Goal: Information Seeking & Learning: Check status

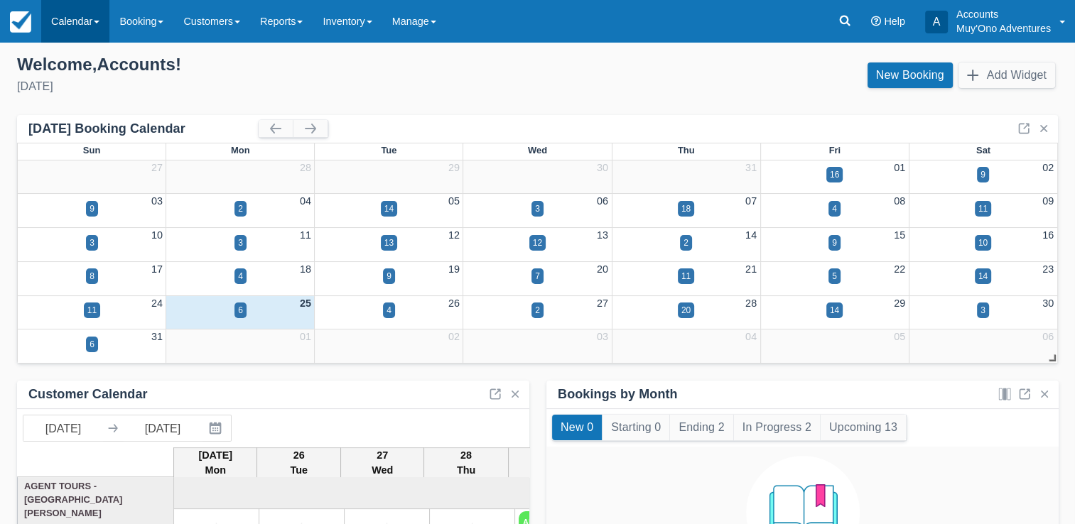
click at [60, 29] on link "Calendar" at bounding box center [75, 21] width 68 height 43
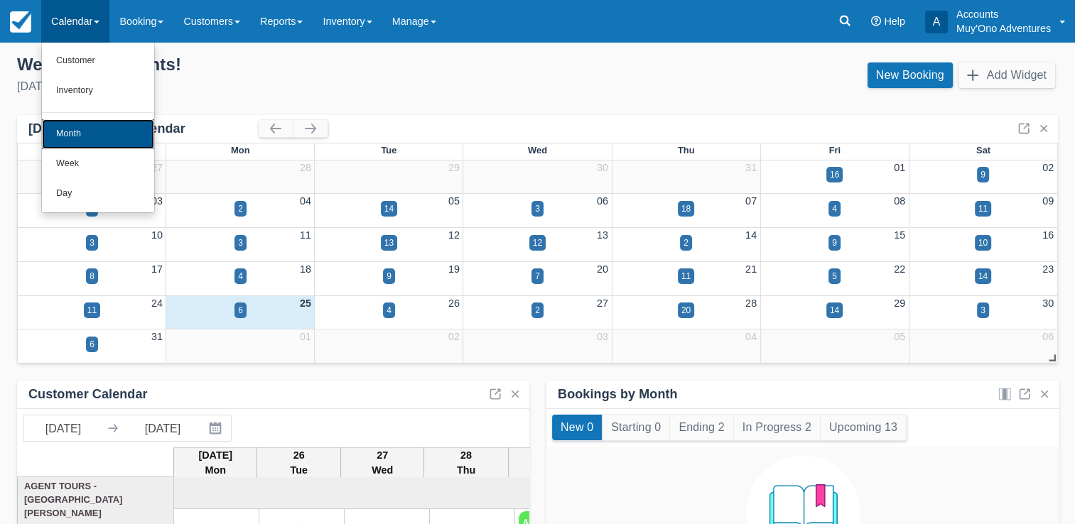
click at [71, 128] on link "Month" at bounding box center [98, 134] width 112 height 30
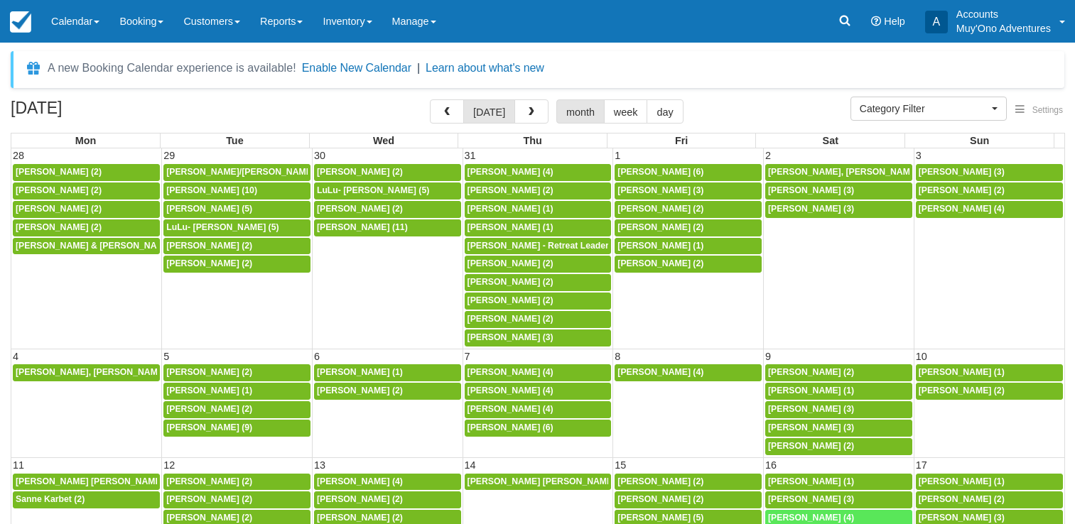
select select
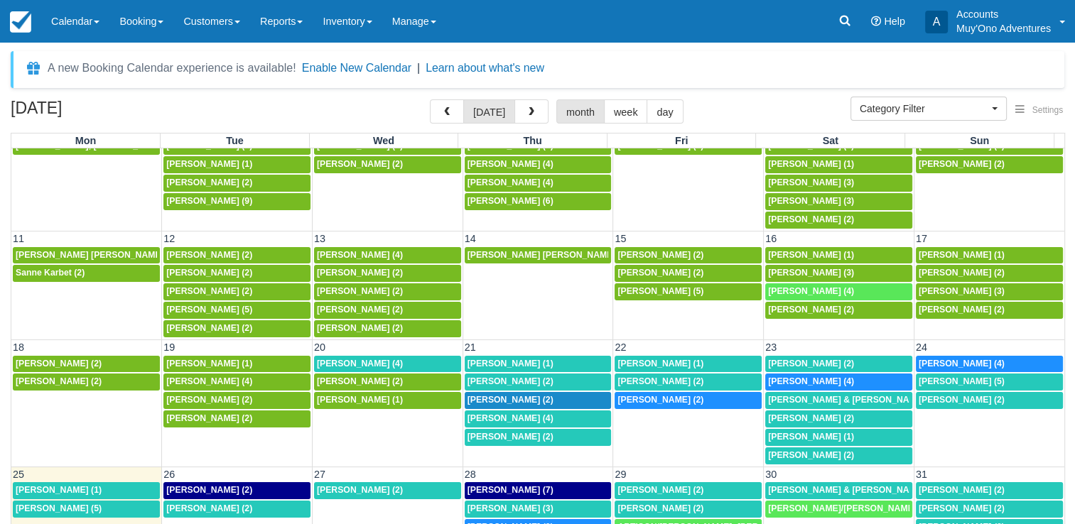
scroll to position [102, 0]
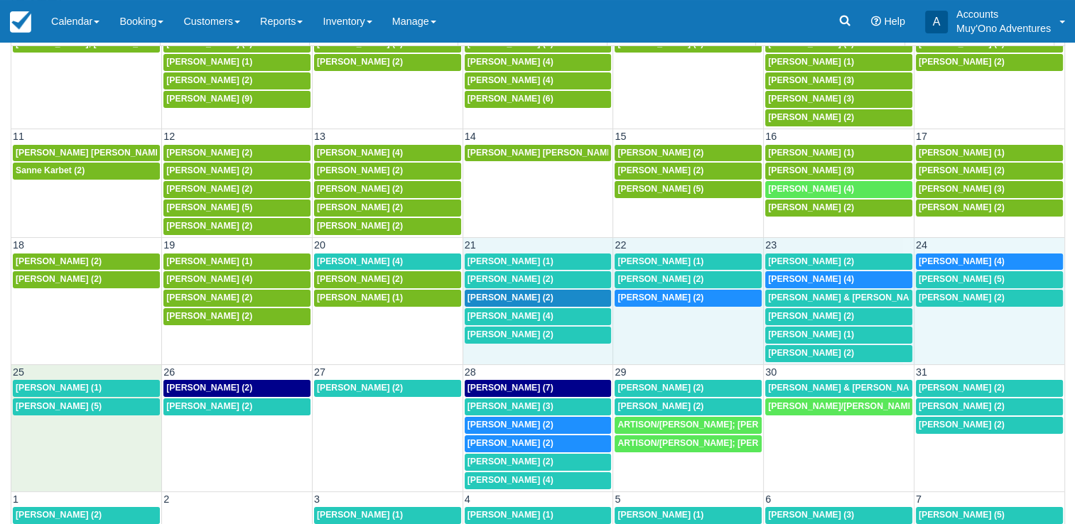
drag, startPoint x: 136, startPoint y: 356, endPoint x: 581, endPoint y: 247, distance: 457.4
click at [581, 247] on div "28 29 30 31 1 2 3 Kelly Lancaster (2) BOBIN/VINCENT; BOBIN/ANA; BOBIN/KYLIE (3)…" at bounding box center [537, 183] width 1053 height 726
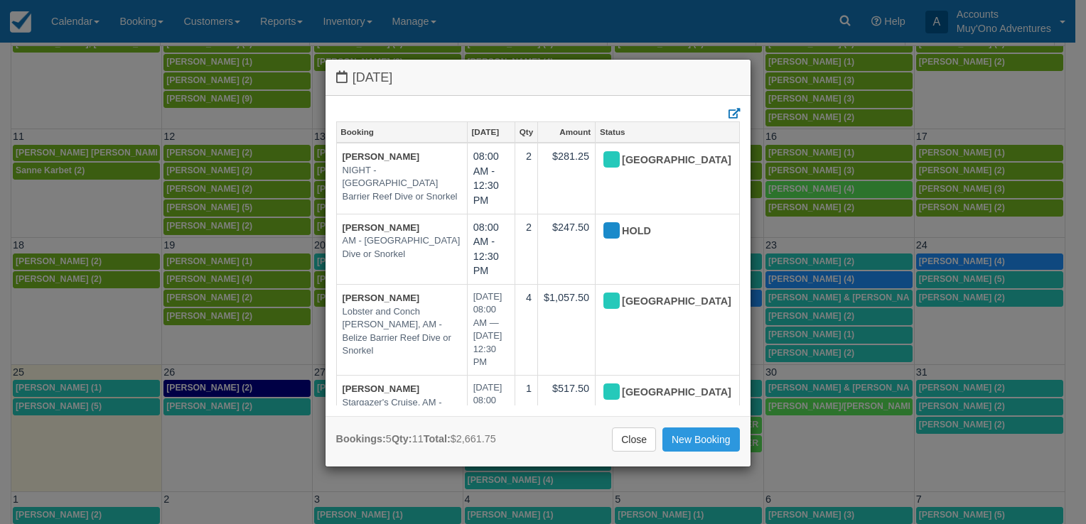
click at [817, 141] on div "Thursday August 21 2025 Booking Aug 21 Qty Amount Status Matthew Nevin NIGHT - …" at bounding box center [543, 262] width 1086 height 524
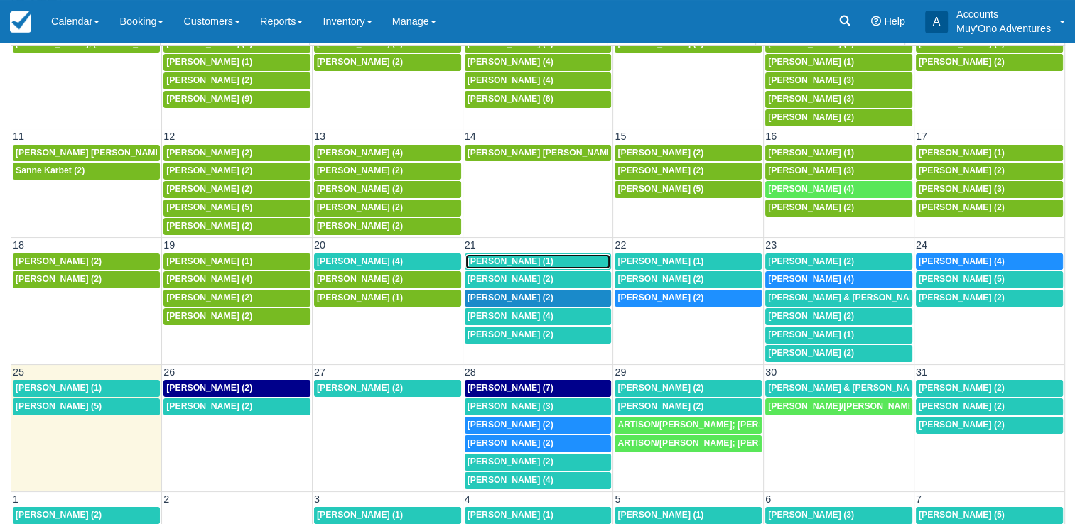
click at [526, 257] on span "[PERSON_NAME] (1)" at bounding box center [511, 262] width 86 height 10
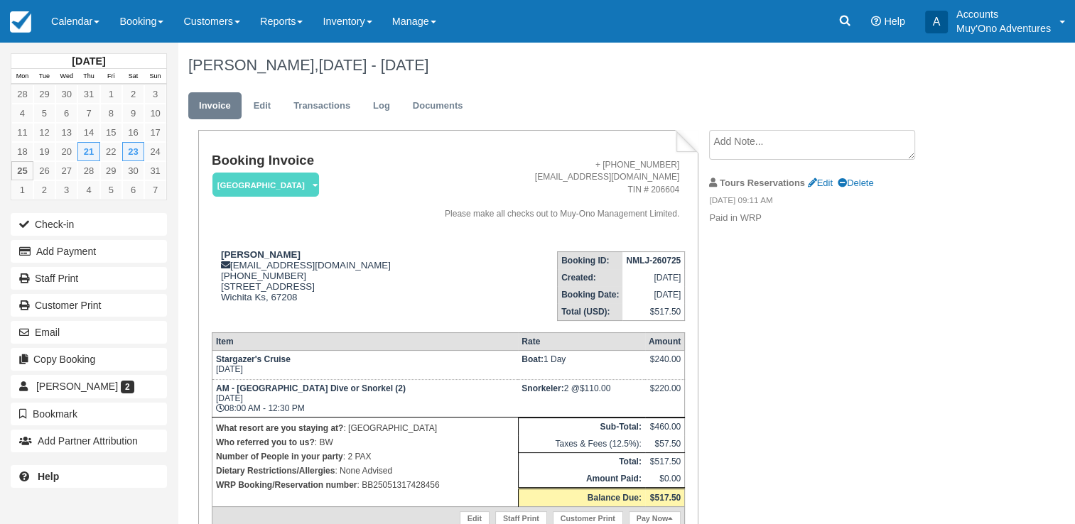
scroll to position [71, 0]
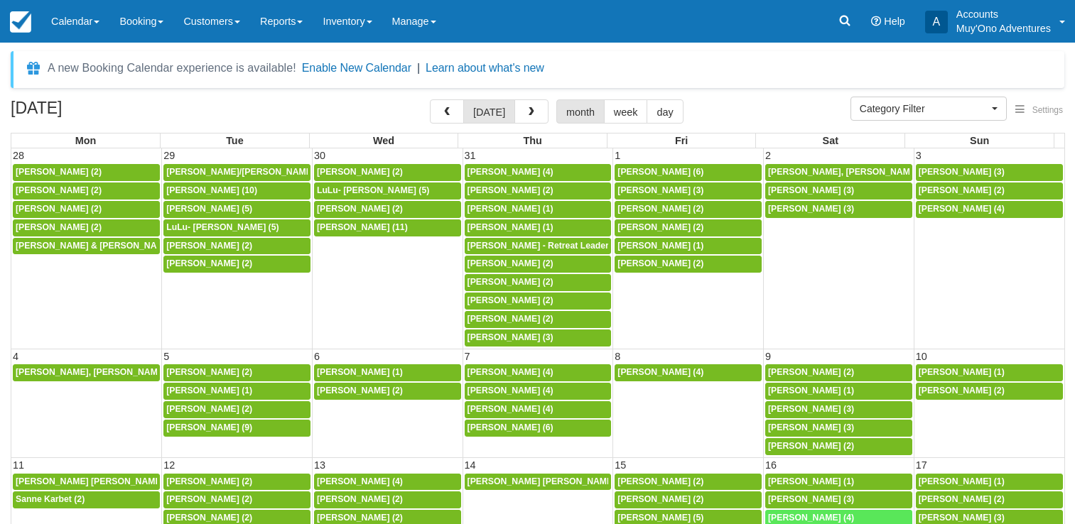
select select
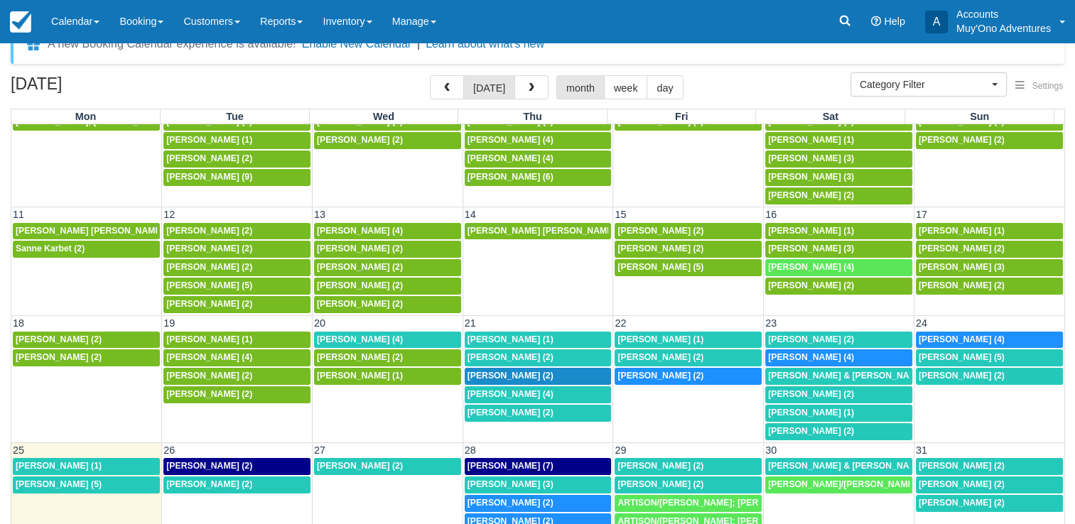
scroll to position [25, 0]
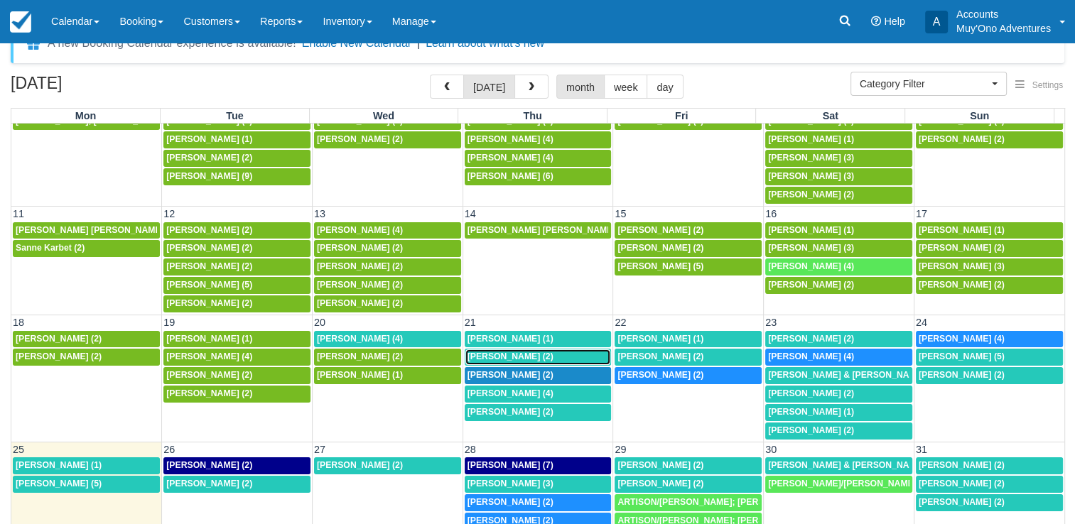
click at [509, 353] on span "[PERSON_NAME] (2)" at bounding box center [511, 357] width 86 height 10
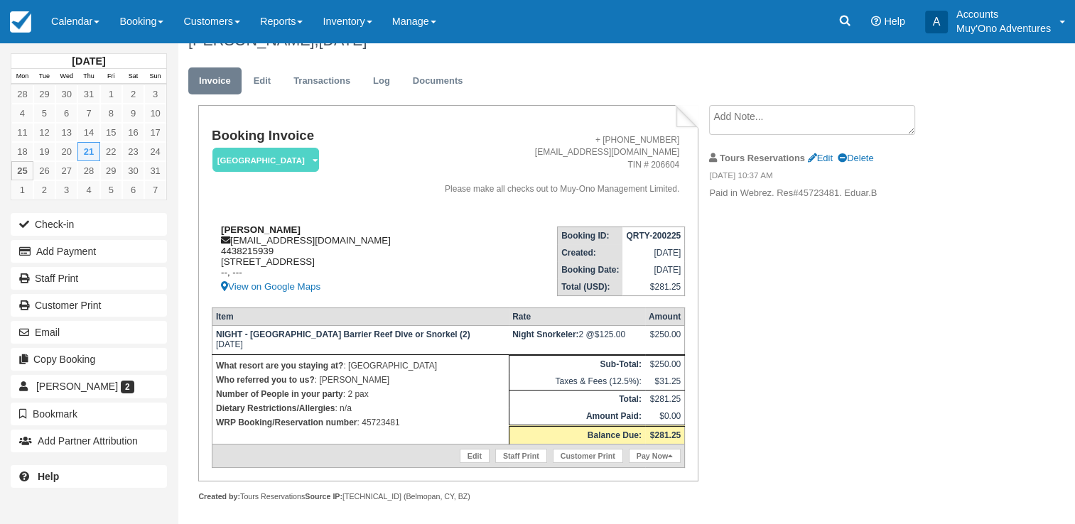
scroll to position [34, 0]
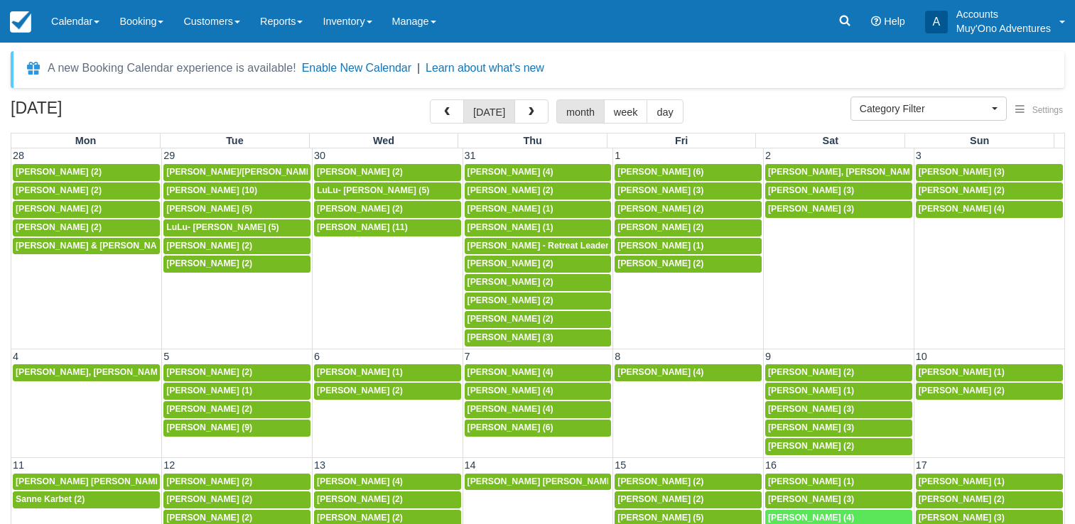
select select
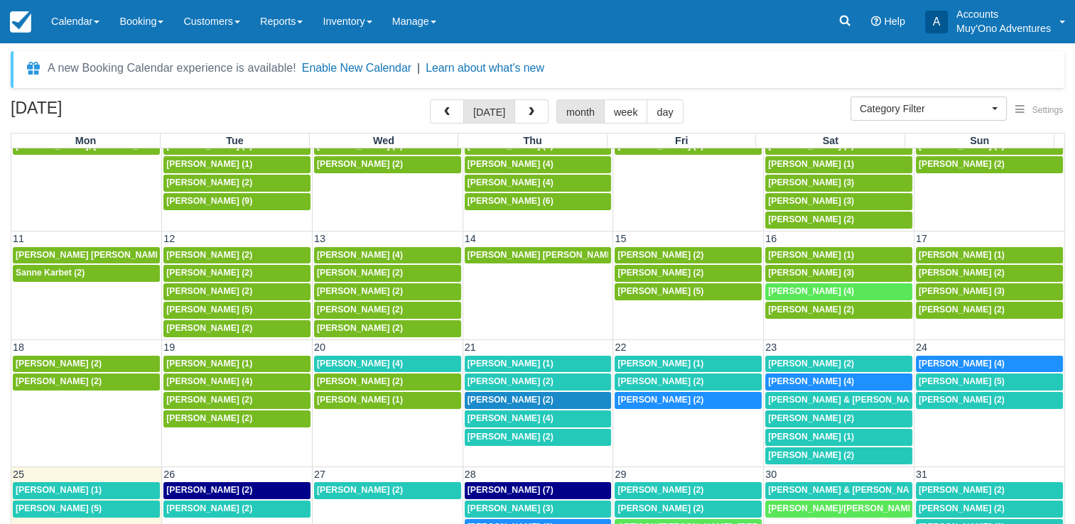
scroll to position [43, 0]
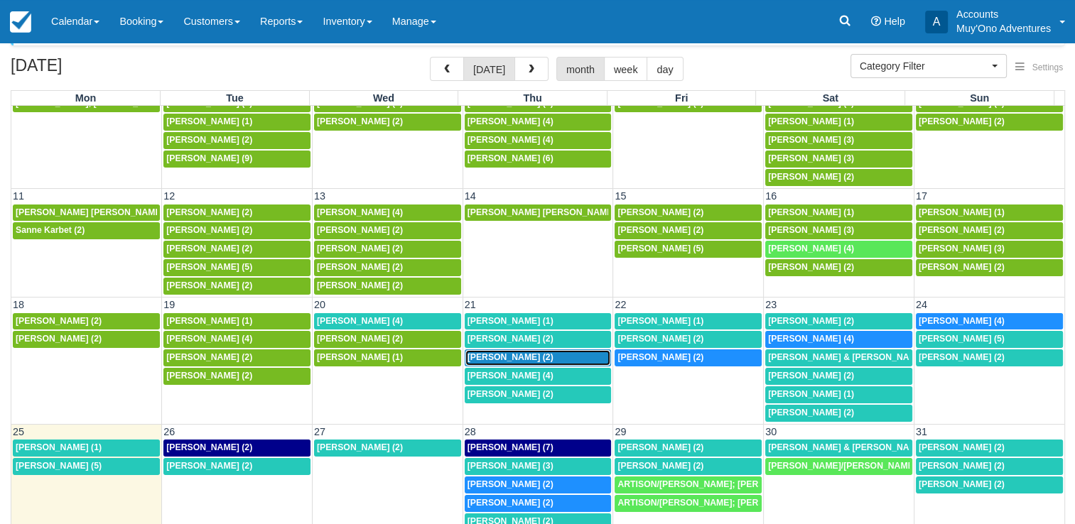
click at [505, 352] on span "[PERSON_NAME] (2)" at bounding box center [511, 357] width 86 height 10
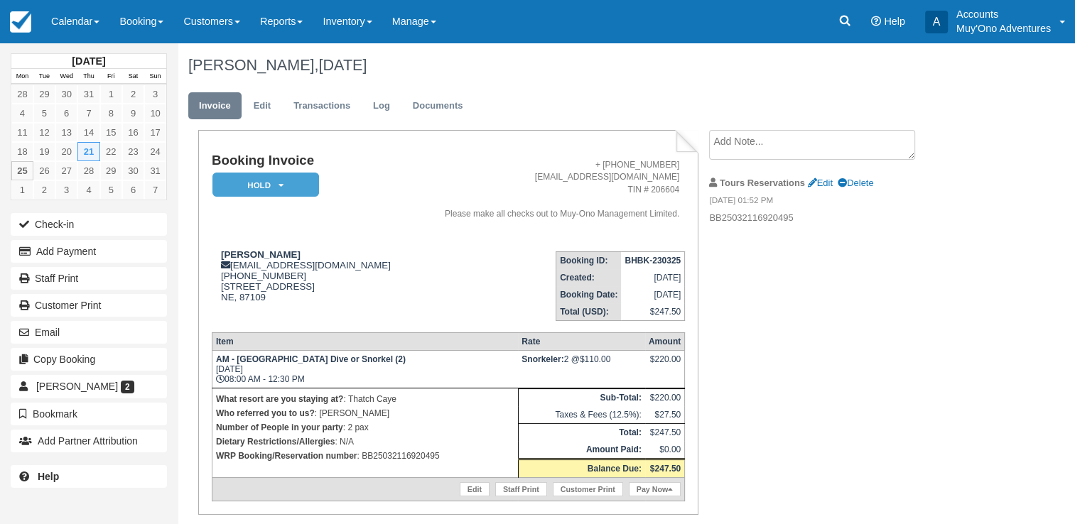
scroll to position [43, 0]
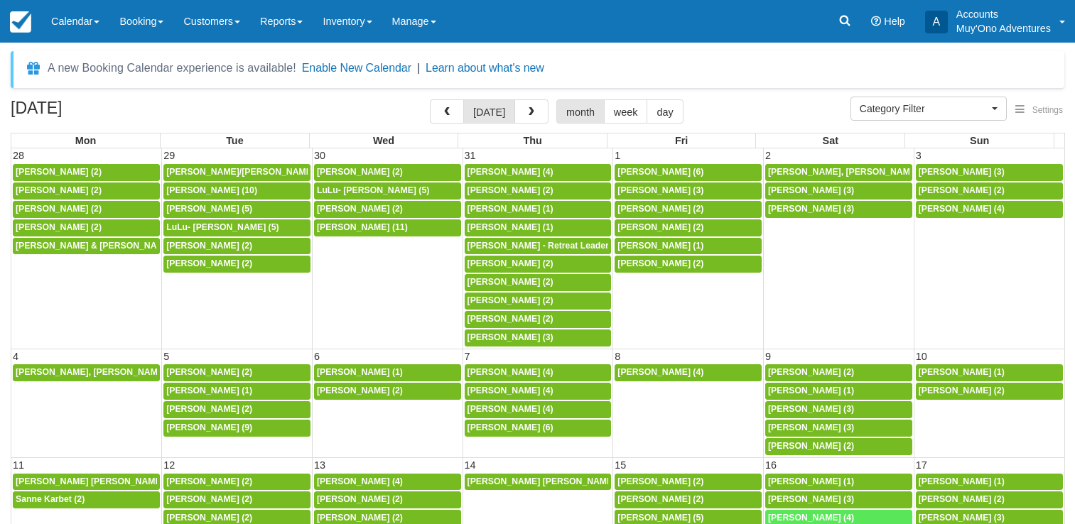
select select
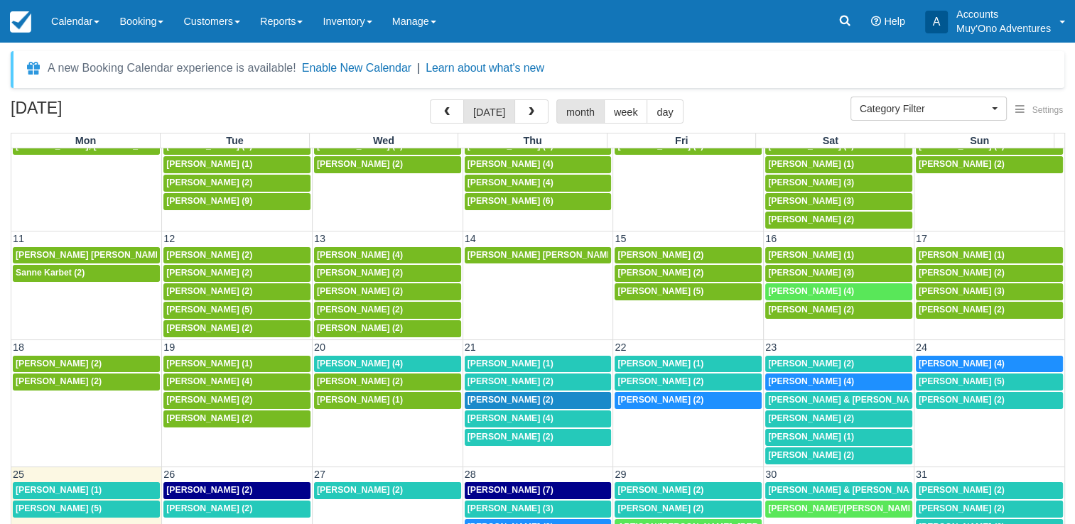
scroll to position [14, 0]
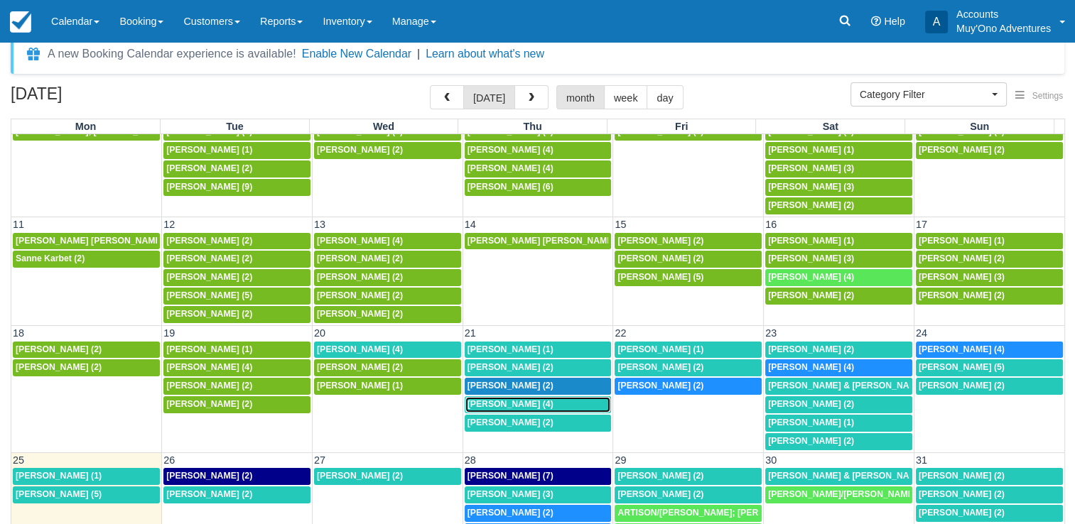
click at [512, 399] on span "[PERSON_NAME] (4)" at bounding box center [511, 404] width 86 height 10
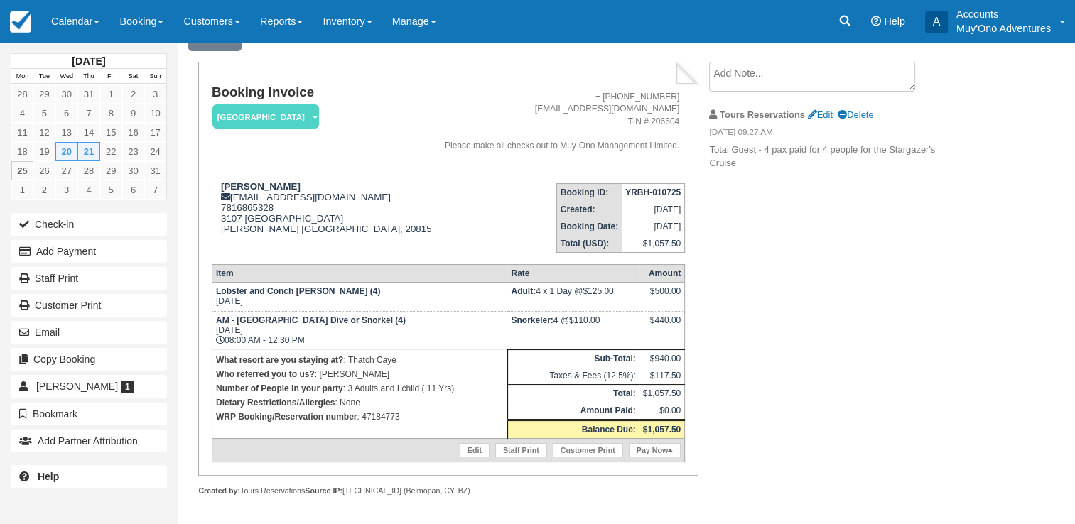
scroll to position [71, 0]
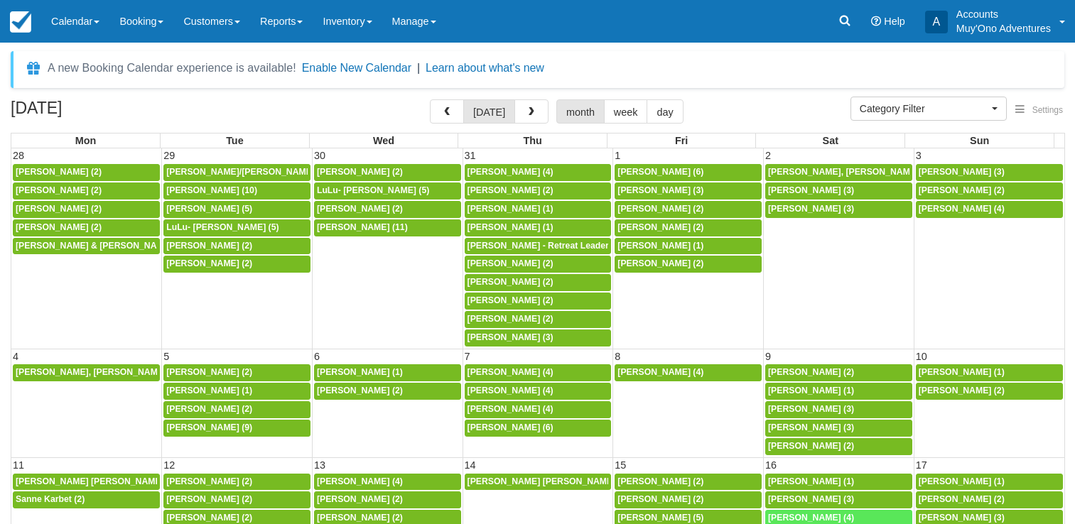
select select
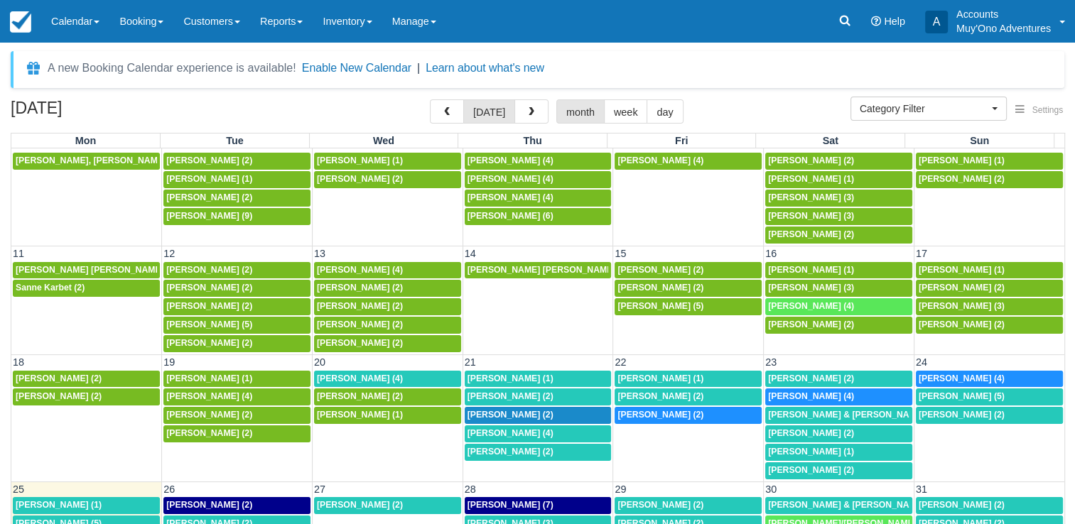
scroll to position [227, 0]
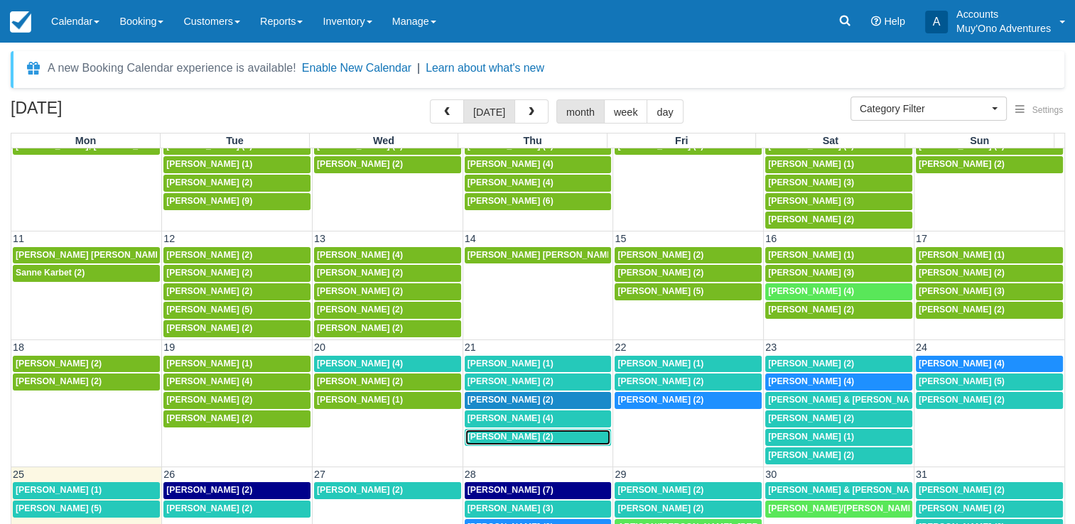
click at [507, 432] on span "[PERSON_NAME] (2)" at bounding box center [511, 437] width 86 height 10
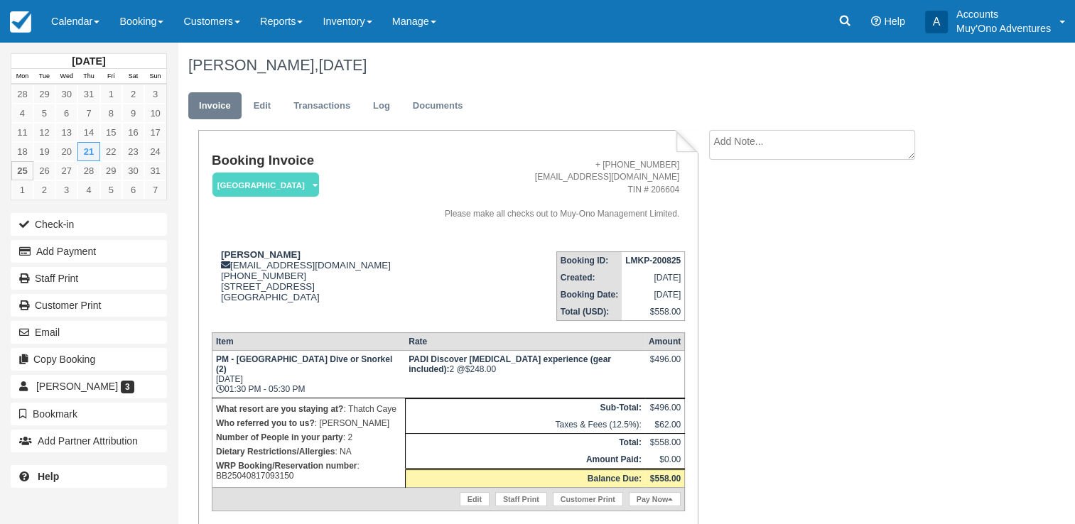
scroll to position [43, 0]
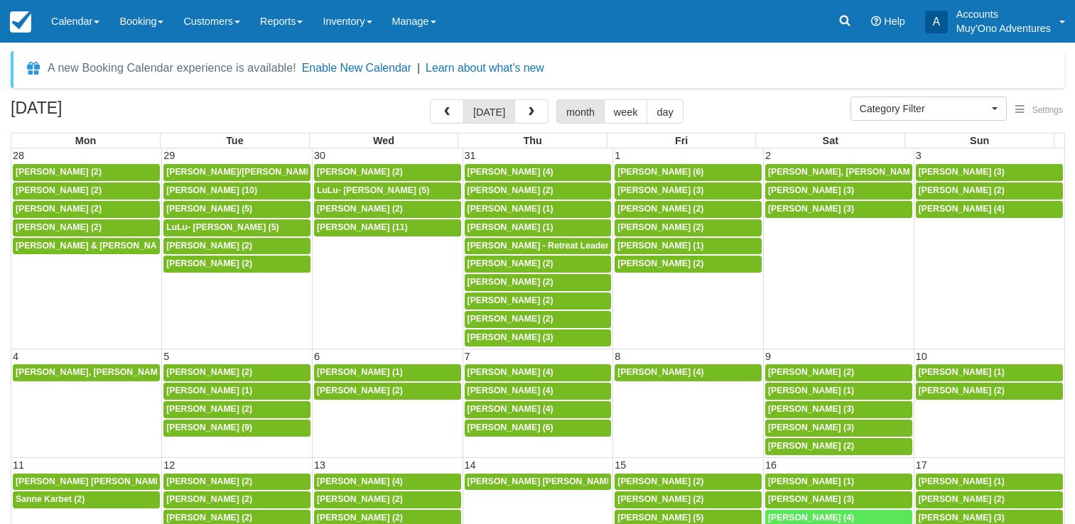
select select
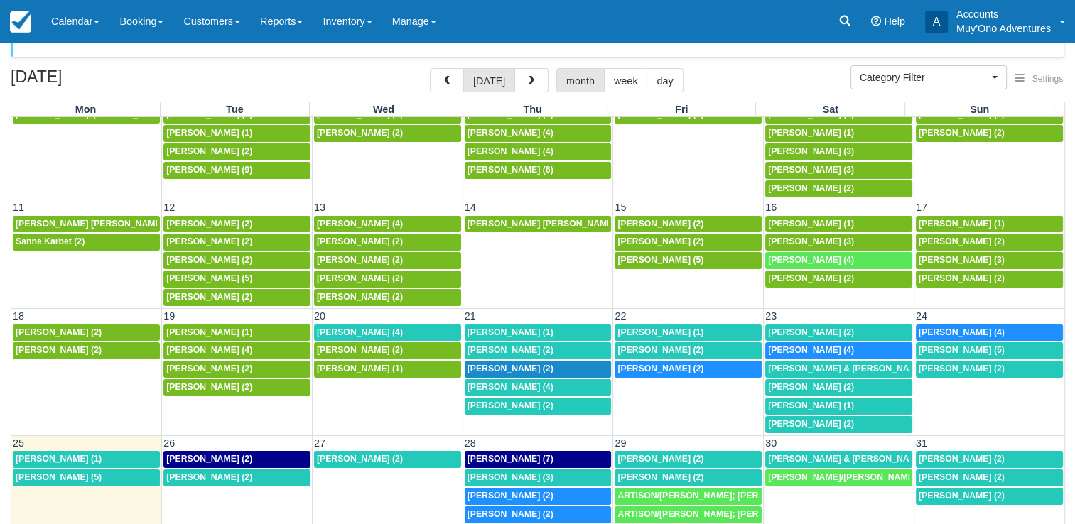
scroll to position [33, 0]
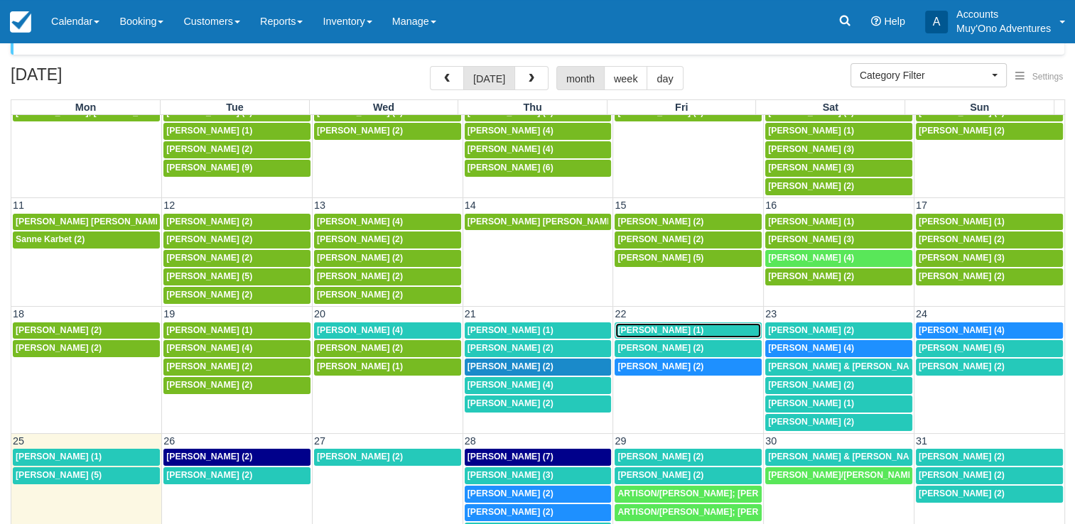
click at [652, 327] on span "[PERSON_NAME] (1)" at bounding box center [661, 330] width 86 height 10
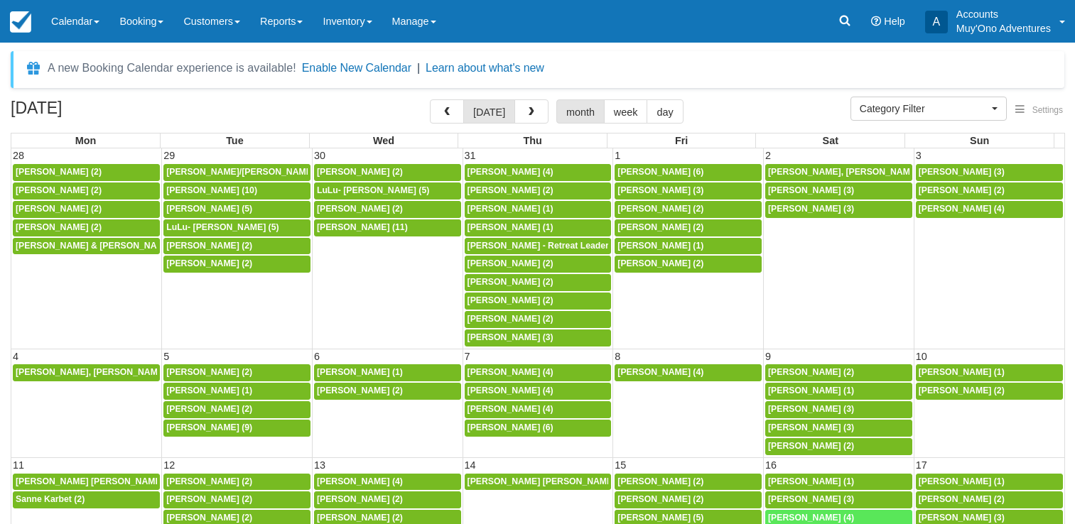
select select
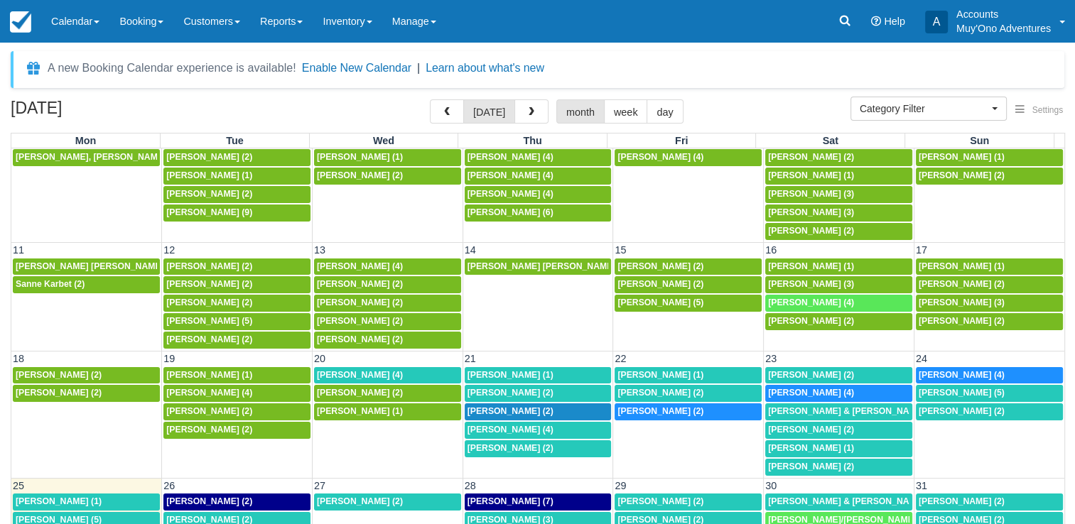
scroll to position [216, 0]
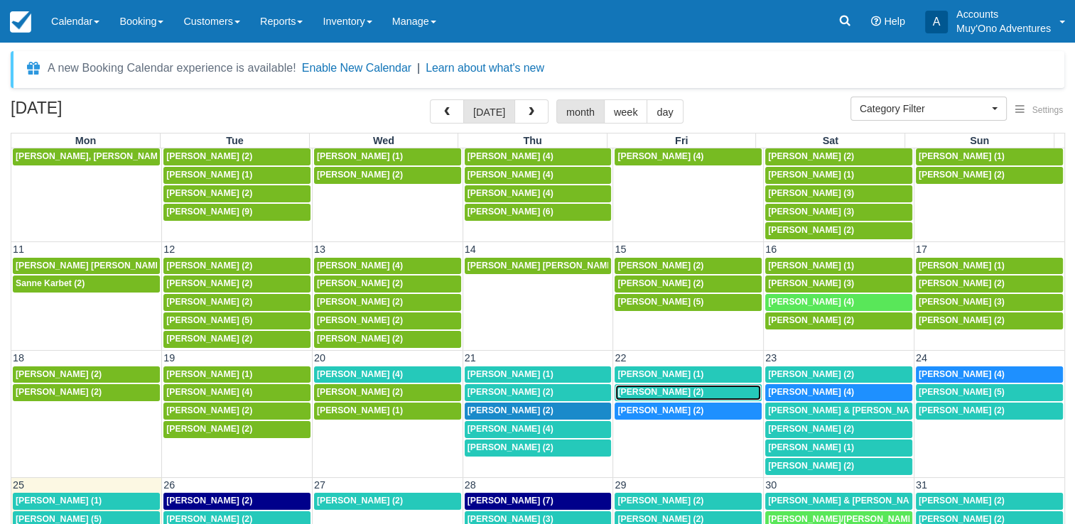
click at [633, 387] on span "Joshua Thayer (2)" at bounding box center [661, 392] width 86 height 10
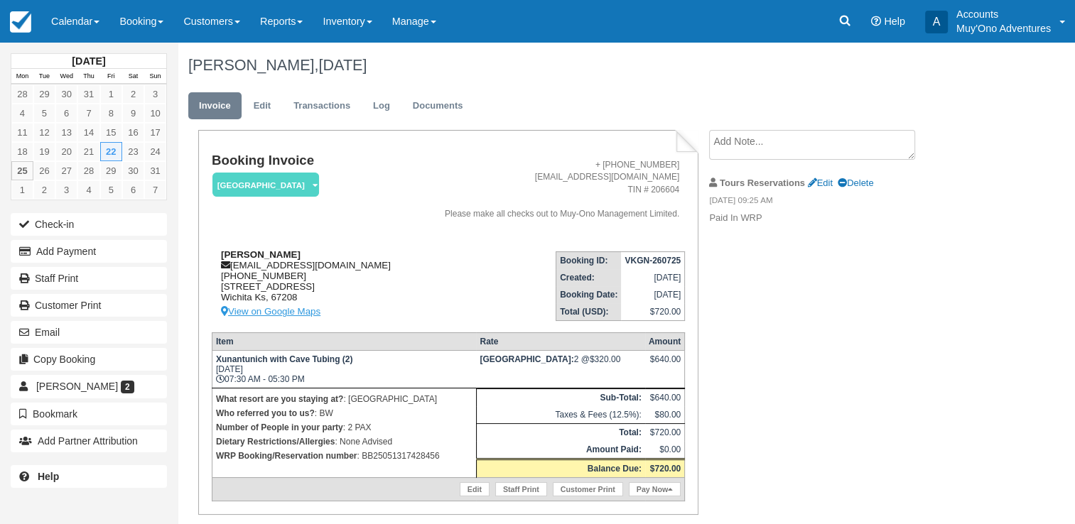
scroll to position [43, 0]
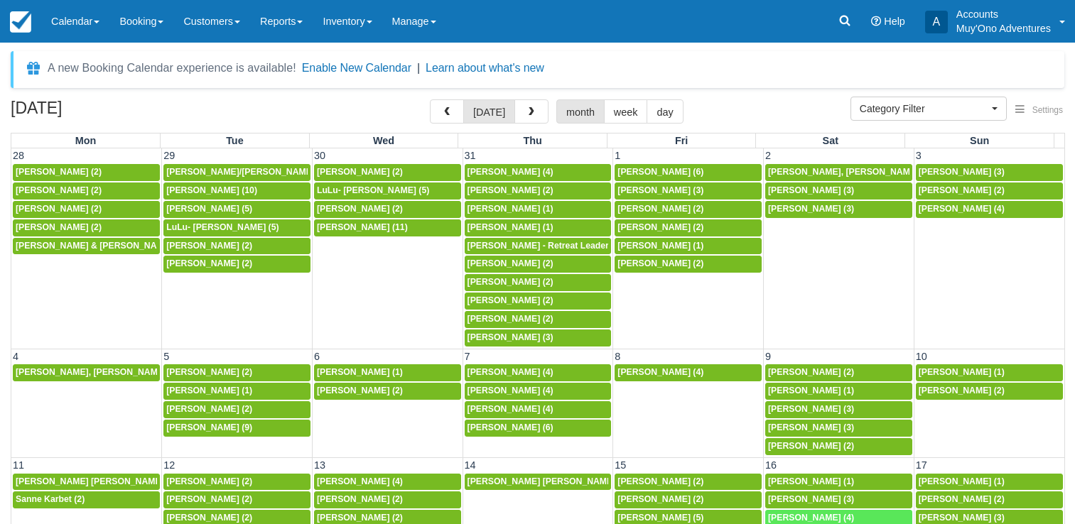
select select
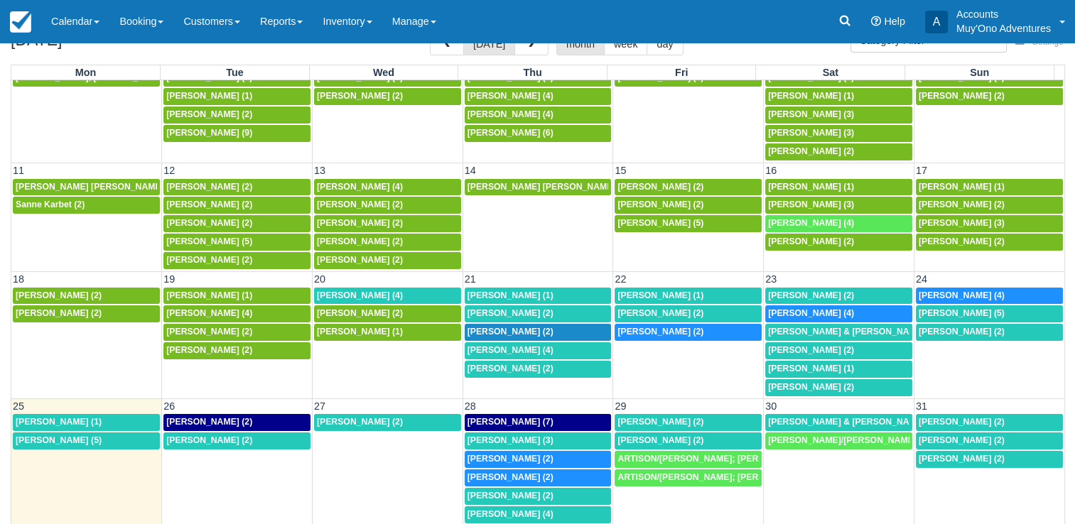
scroll to position [70, 0]
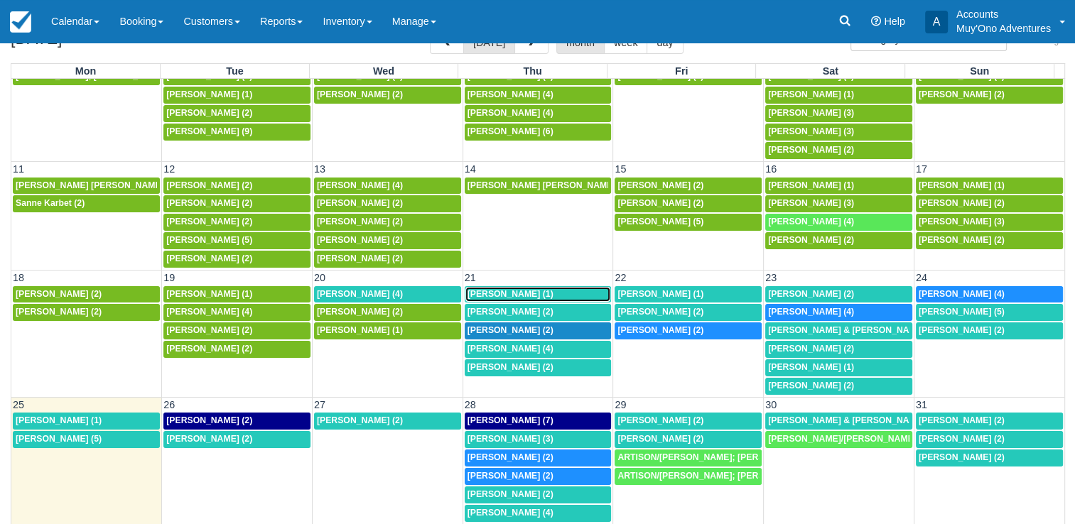
click at [502, 289] on span "[PERSON_NAME] (1)" at bounding box center [511, 294] width 86 height 10
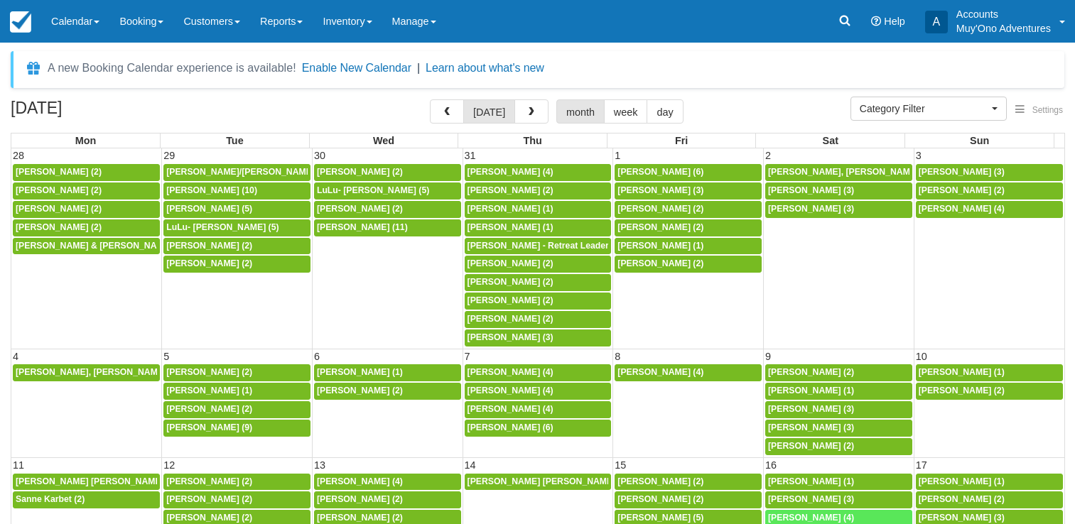
select select
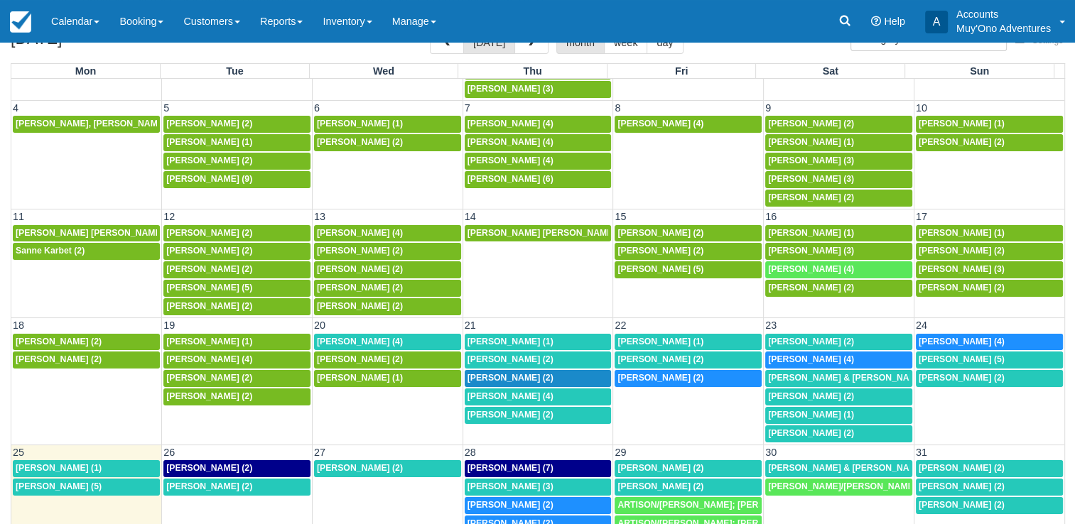
scroll to position [184, 0]
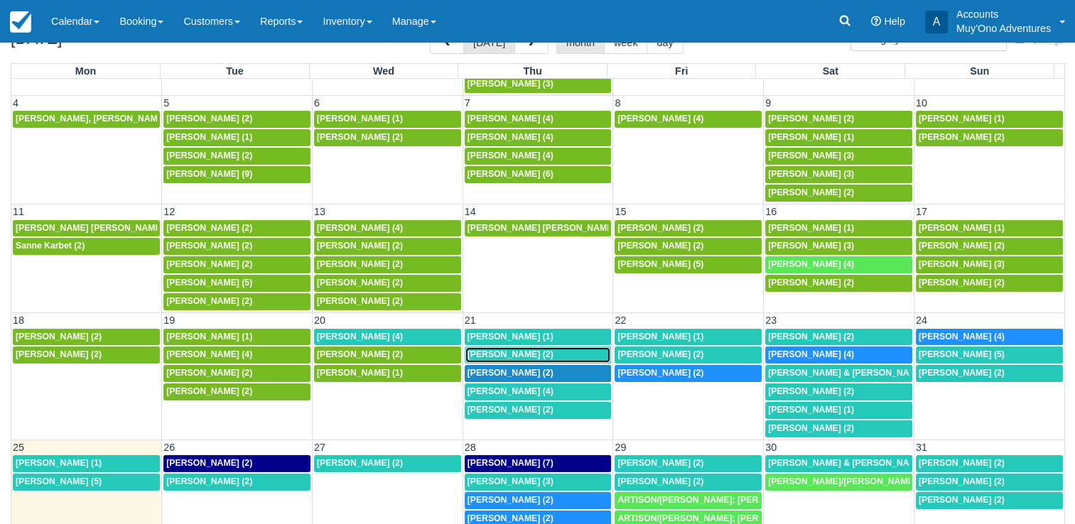
click at [522, 350] on span "[PERSON_NAME] (2)" at bounding box center [511, 355] width 86 height 10
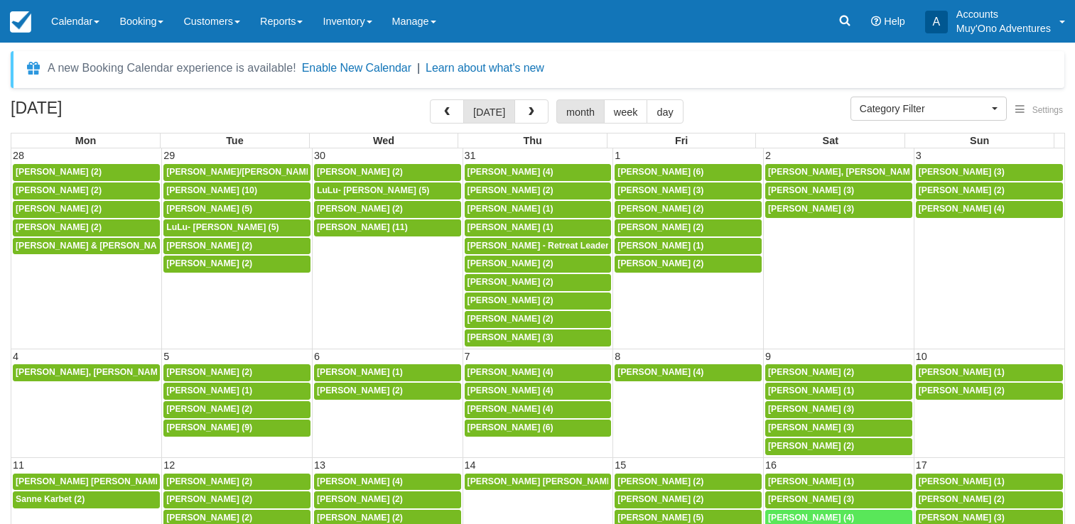
select select
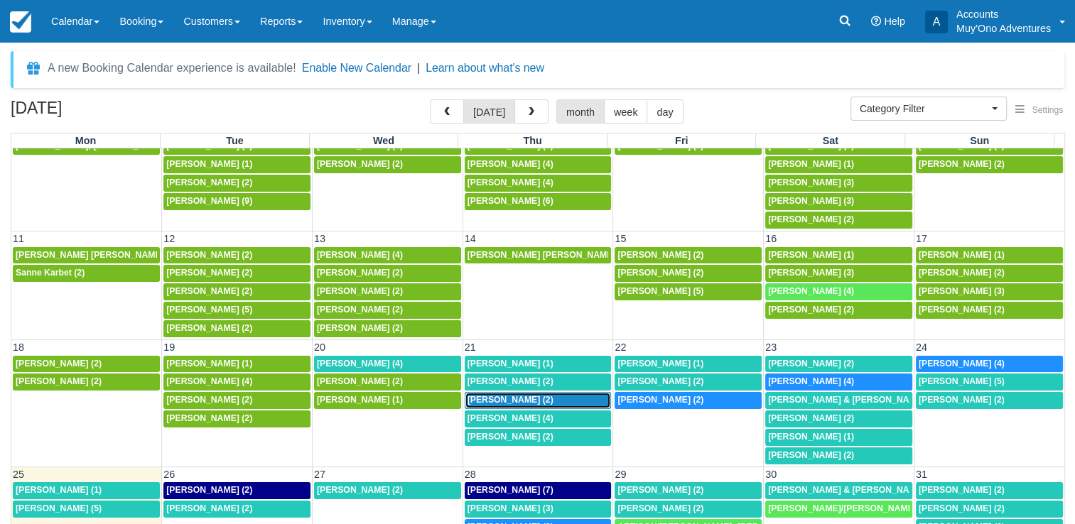
click at [532, 395] on span "[PERSON_NAME] (2)" at bounding box center [511, 400] width 86 height 10
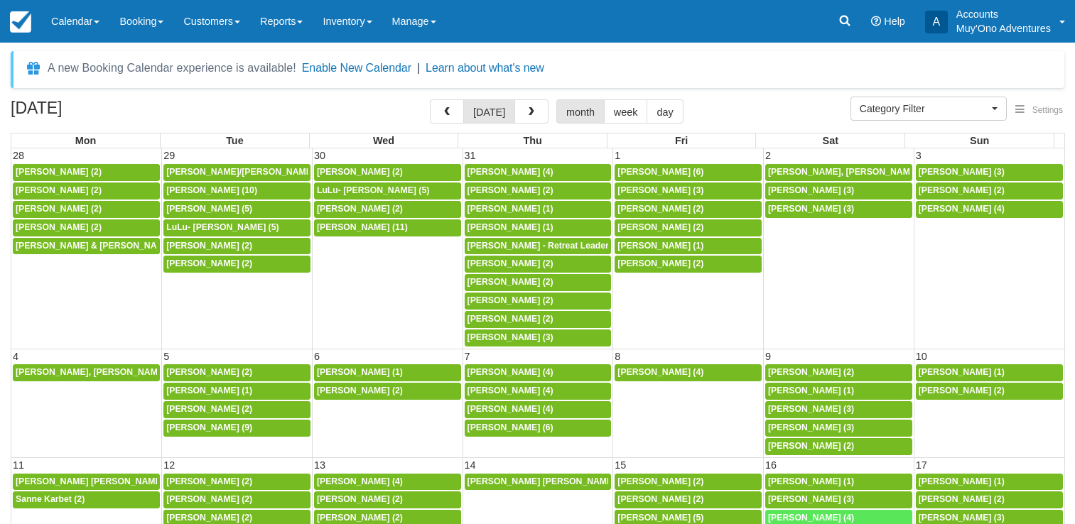
select select
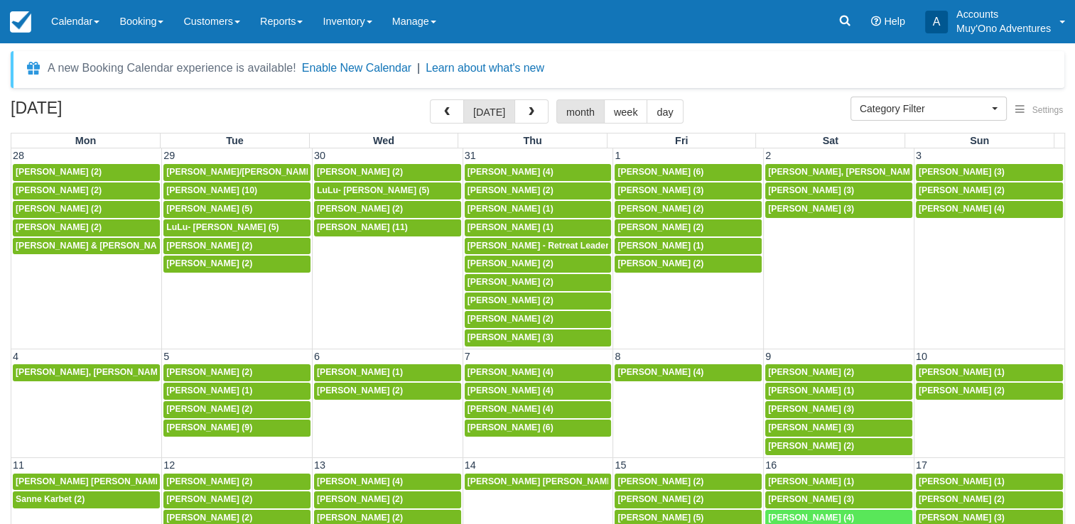
scroll to position [227, 0]
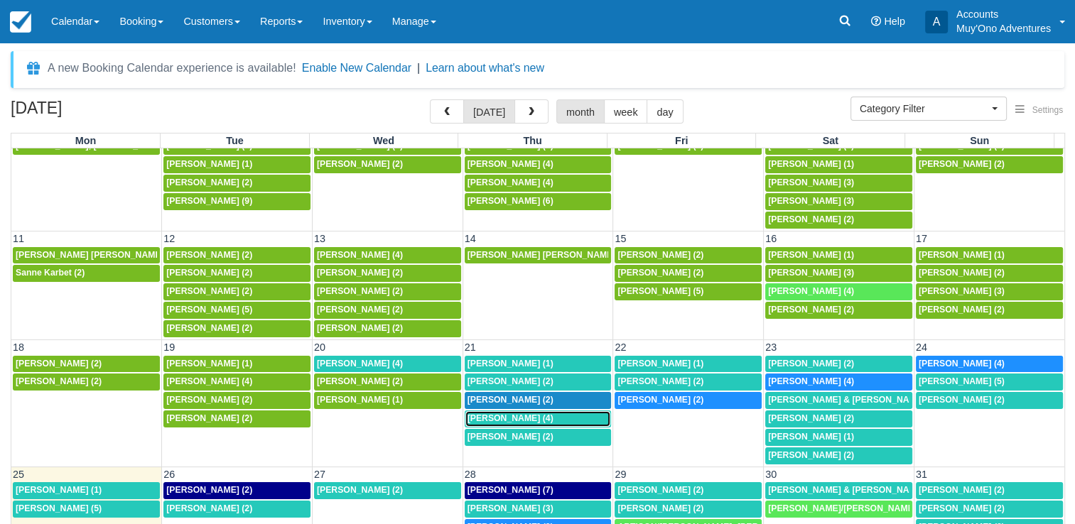
click at [496, 414] on span "[PERSON_NAME] (4)" at bounding box center [511, 419] width 86 height 10
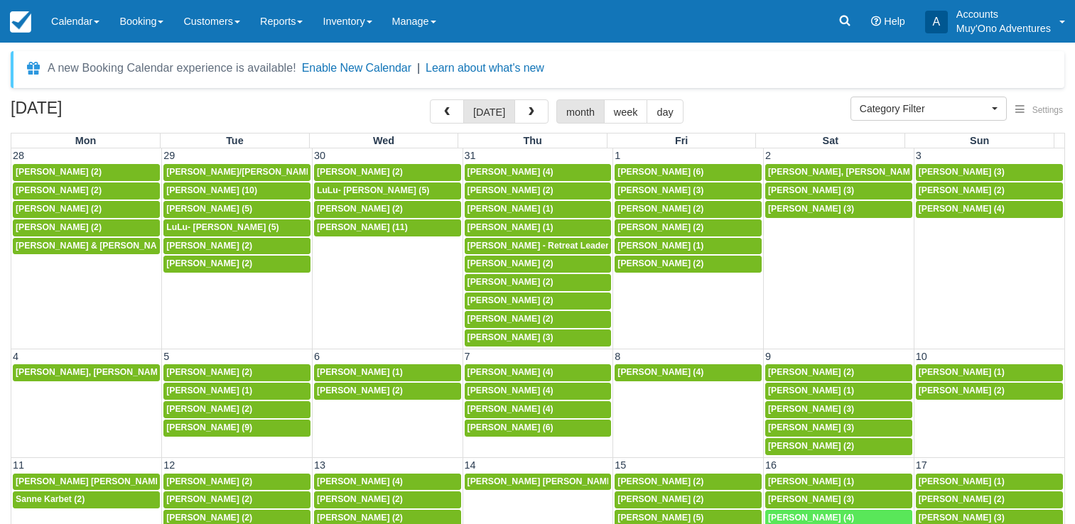
select select
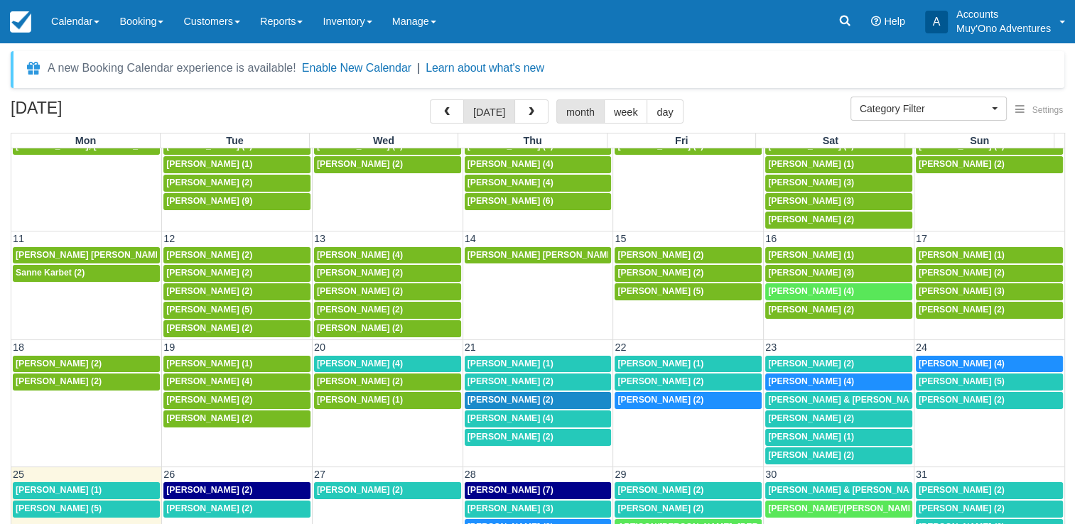
scroll to position [226, 0]
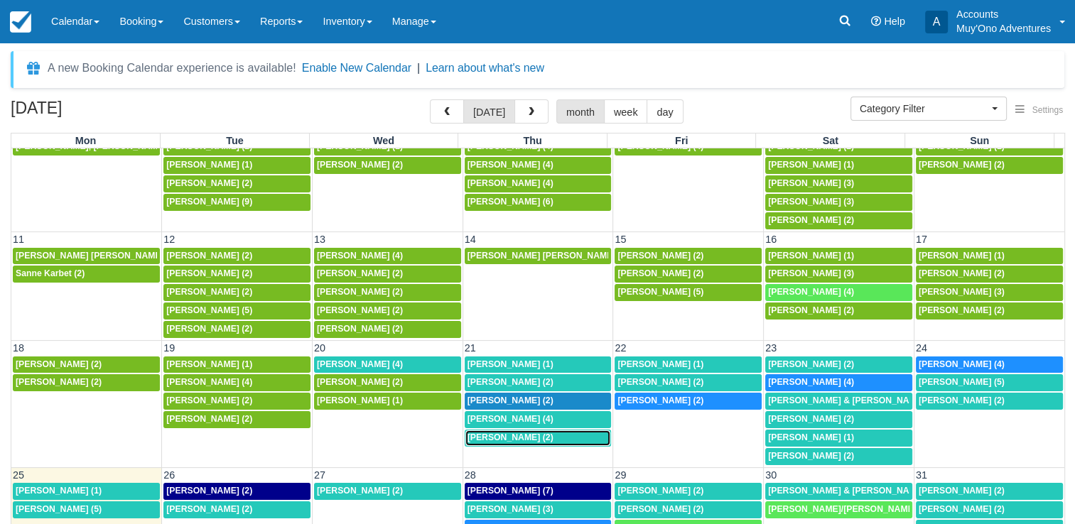
click at [546, 433] on div "1:30p [PERSON_NAME] (2)" at bounding box center [538, 438] width 141 height 11
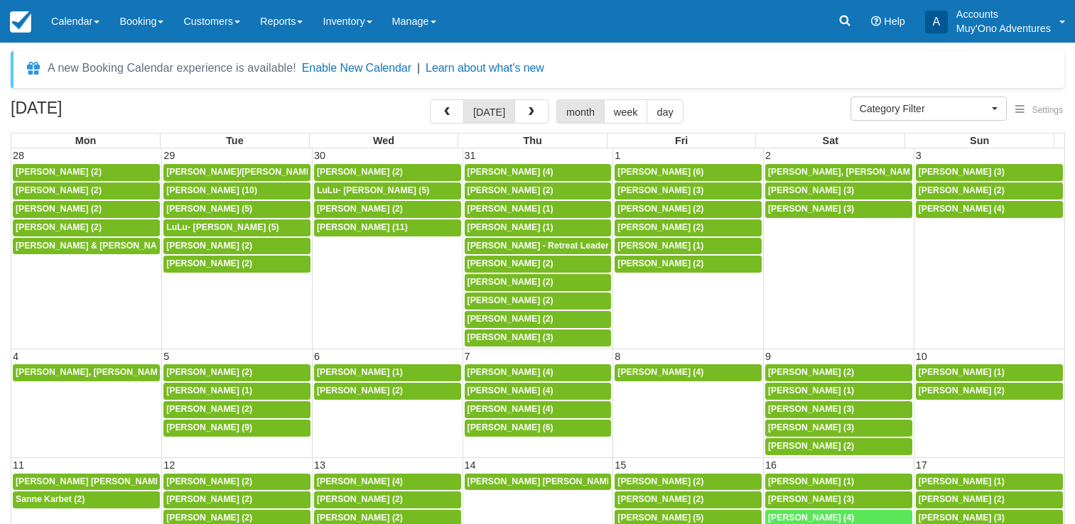
select select
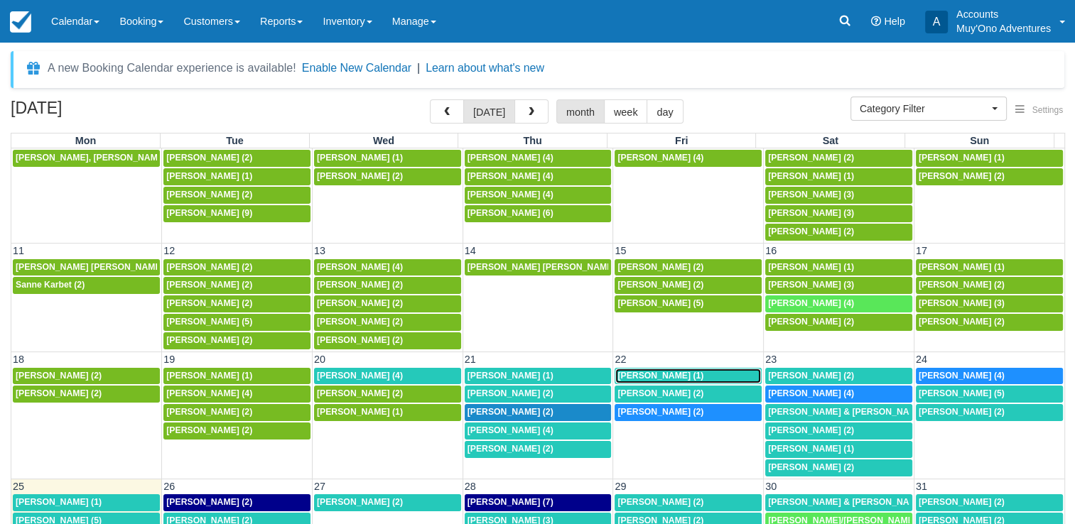
click at [672, 371] on span "Alexander Toetz (1)" at bounding box center [661, 376] width 86 height 10
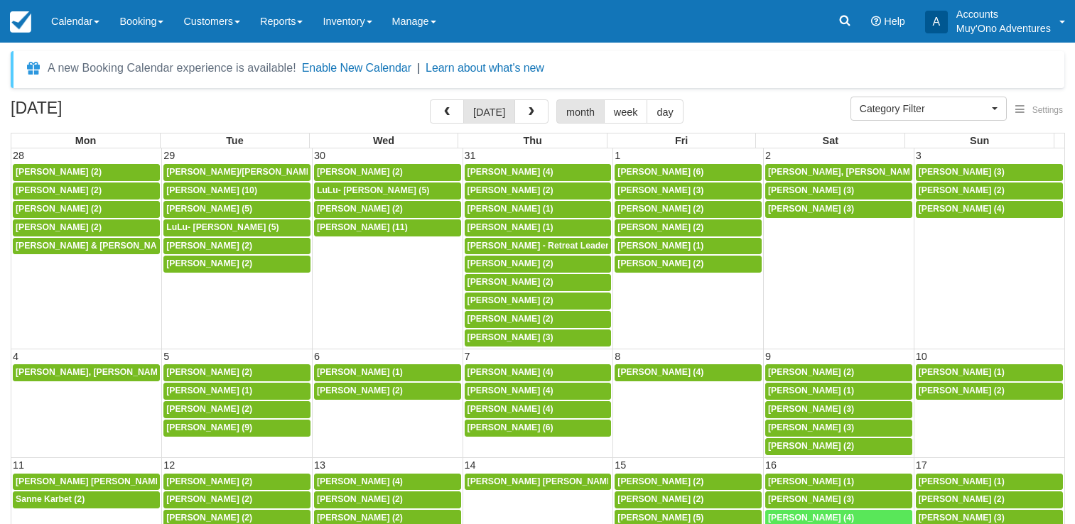
select select
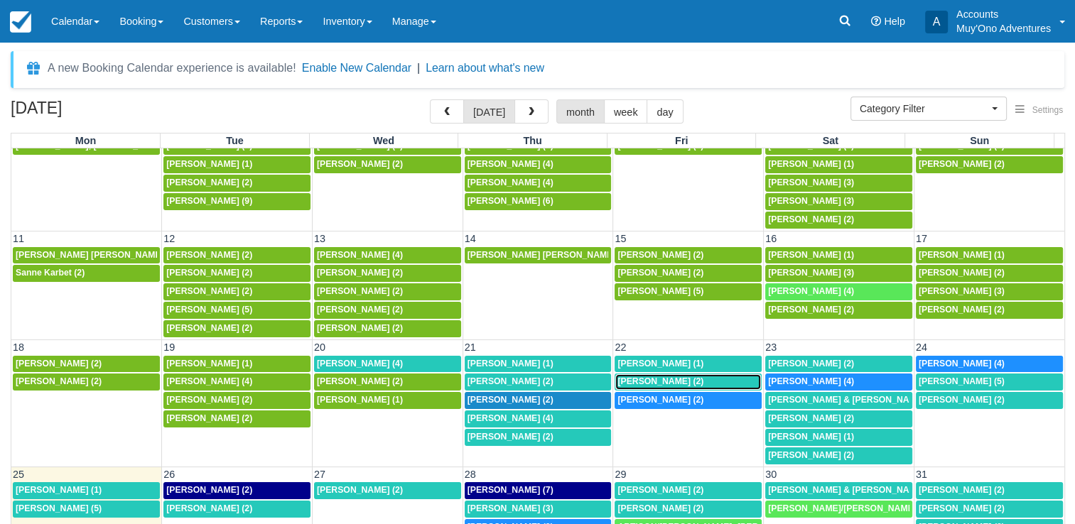
click at [661, 379] on span "[PERSON_NAME] (2)" at bounding box center [661, 382] width 86 height 10
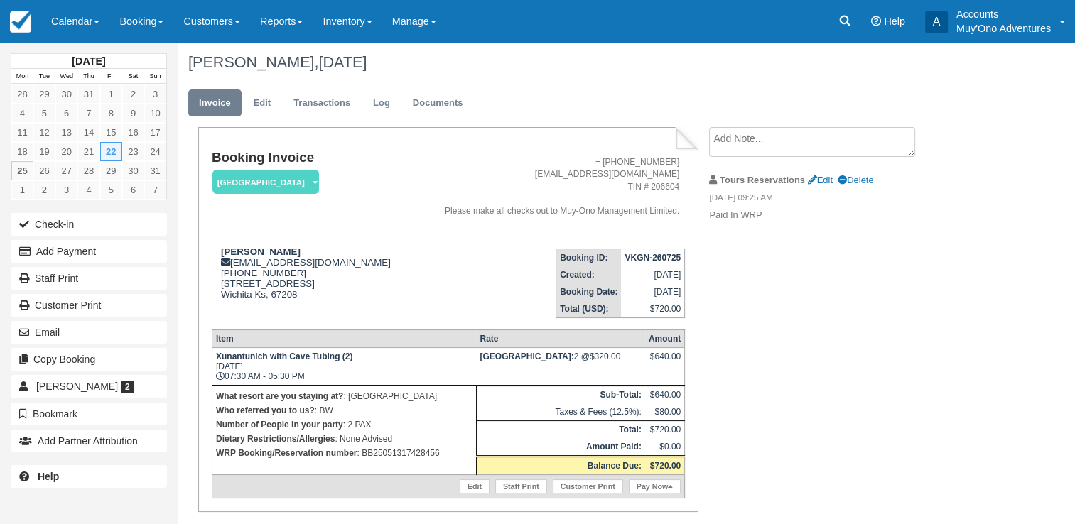
scroll to position [1, 0]
click at [425, 457] on p "WRP Booking/Reservation number : BB25051317428456" at bounding box center [344, 455] width 257 height 14
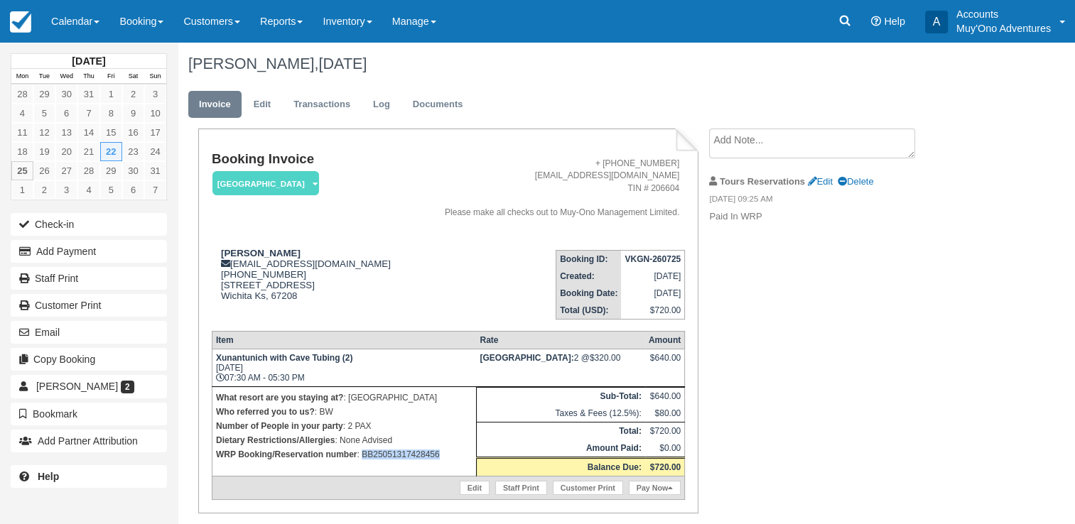
click at [425, 457] on p "WRP Booking/Reservation number : BB25051317428456" at bounding box center [344, 455] width 257 height 14
copy p "BB25051317428456"
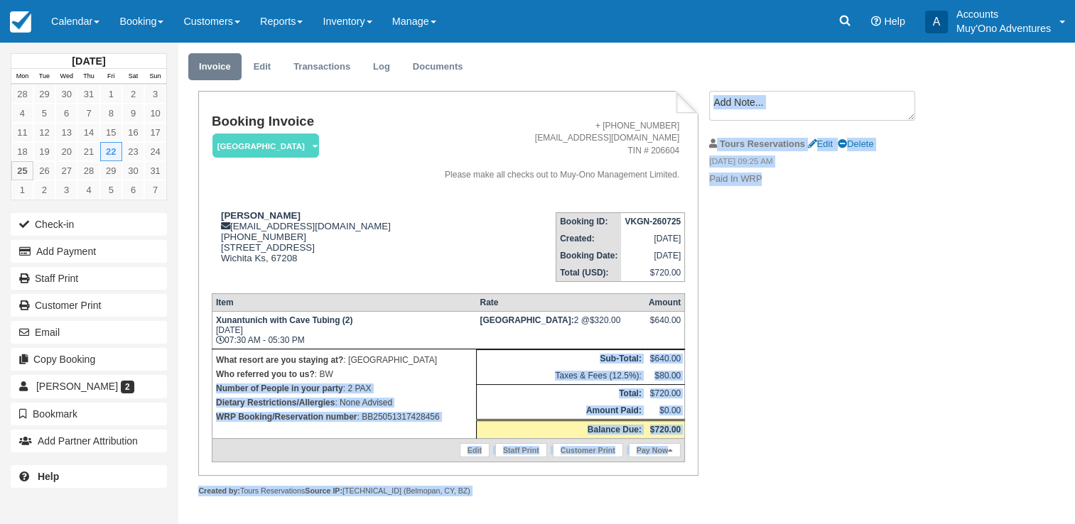
drag, startPoint x: 470, startPoint y: 382, endPoint x: -419, endPoint y: 311, distance: 891.7
click at [0, 311] on html "Menu Calendar Customer Inventory Month Week Day Booking Daily Manifest Daily Li…" at bounding box center [537, 223] width 1075 height 524
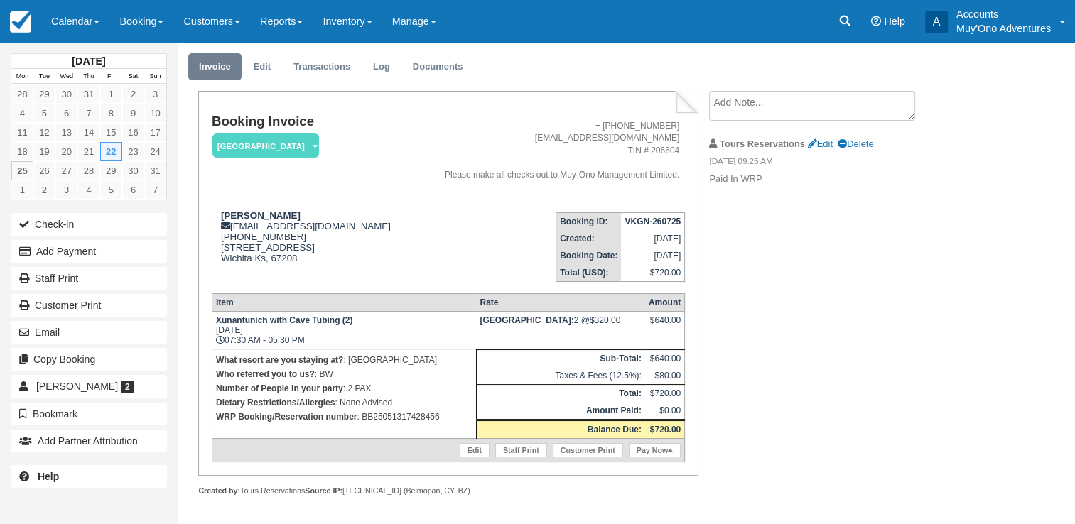
click at [652, 223] on strong "VKGN-260725" at bounding box center [653, 222] width 56 height 10
copy tbody "VKGN-260725"
click at [259, 212] on strong "Joshua Thayer" at bounding box center [261, 215] width 80 height 11
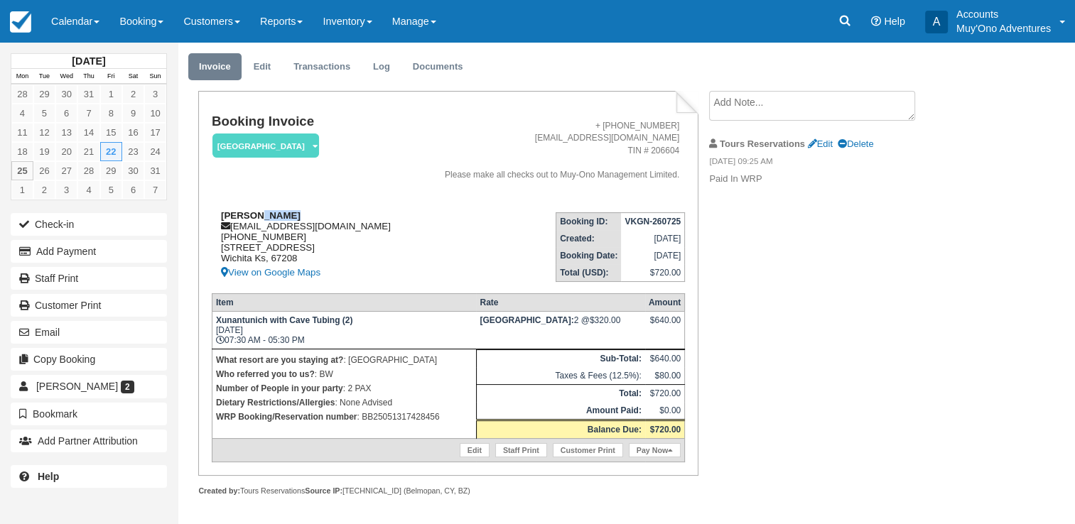
click at [259, 212] on strong "Joshua Thayer" at bounding box center [261, 215] width 80 height 11
copy div "Joshua Thayer"
click at [223, 323] on strong "Xunantunich with Cave Tubing (2)" at bounding box center [284, 321] width 136 height 10
drag, startPoint x: 216, startPoint y: 323, endPoint x: 338, endPoint y: 323, distance: 121.5
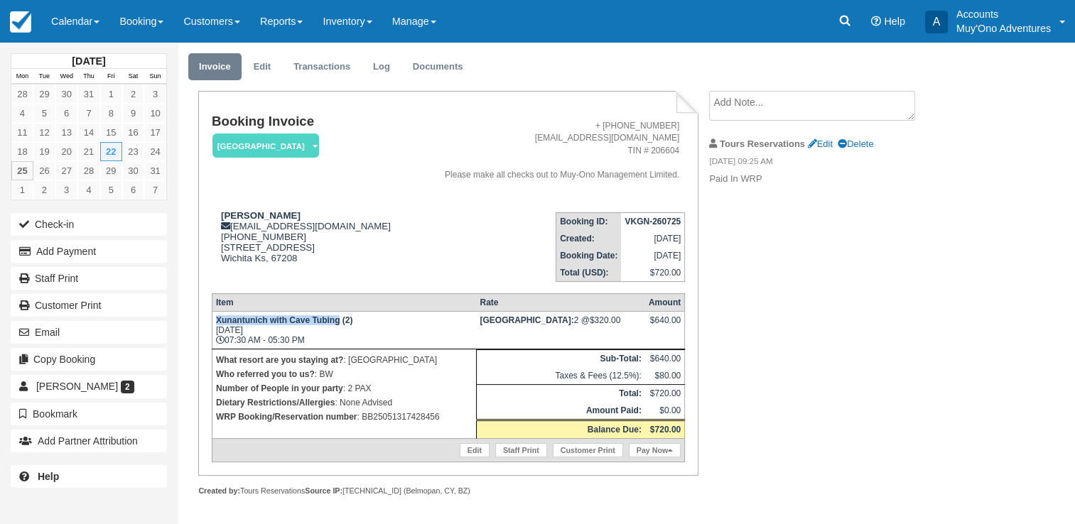
click at [338, 323] on strong "Xunantunich with Cave Tubing (2)" at bounding box center [284, 321] width 136 height 10
copy strong "Xunantunich with Cave Tubing"
click at [649, 223] on strong "VKGN-260725" at bounding box center [653, 222] width 56 height 10
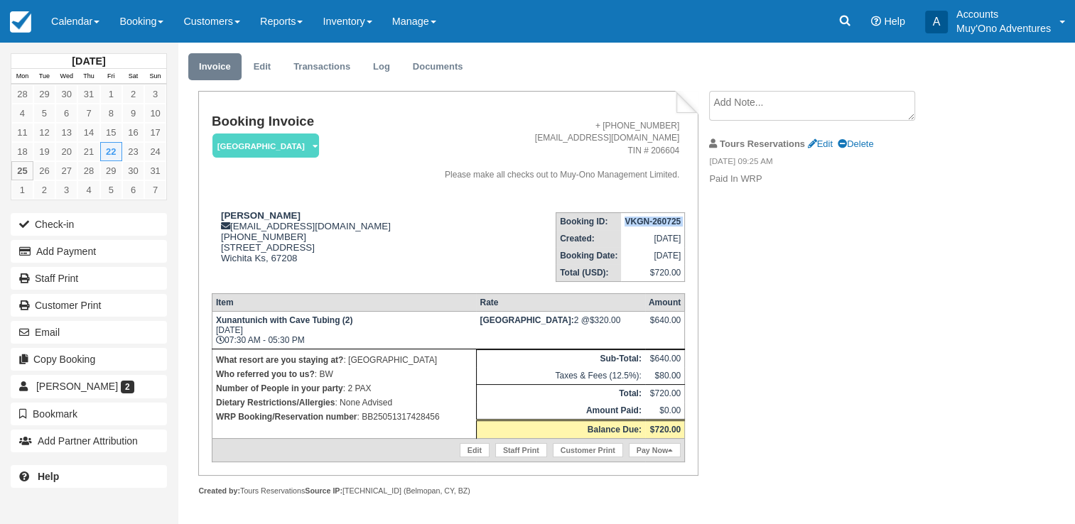
copy tbody "VKGN-260725"
drag, startPoint x: 222, startPoint y: 211, endPoint x: 287, endPoint y: 212, distance: 65.4
click at [287, 212] on strong "Joshua Thayer" at bounding box center [261, 215] width 80 height 11
copy strong "Joshua Thayer"
click at [649, 220] on strong "VKGN-260725" at bounding box center [653, 222] width 56 height 10
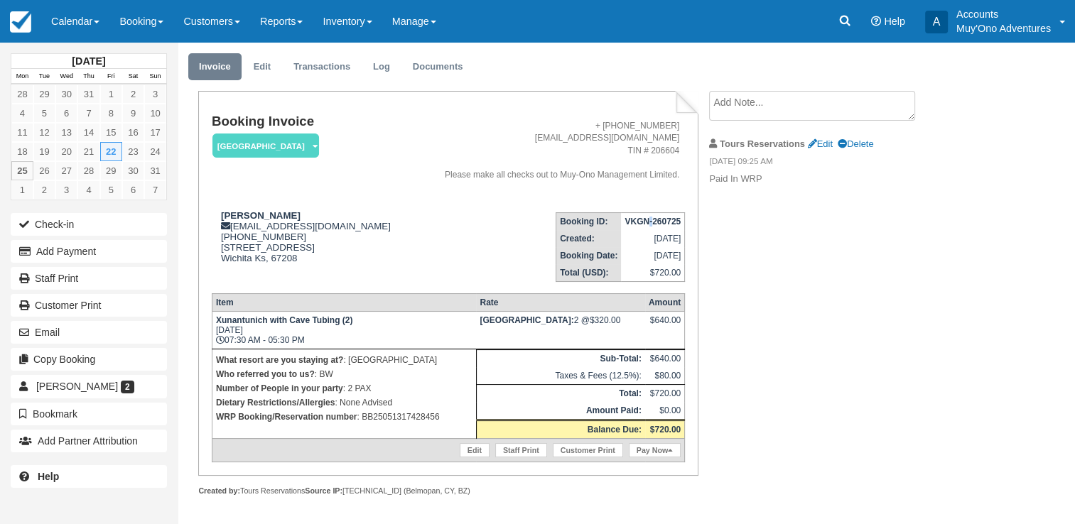
click at [649, 220] on strong "VKGN-260725" at bounding box center [653, 222] width 56 height 10
copy tbody "VKGN-260725"
click at [256, 210] on strong "Joshua Thayer" at bounding box center [261, 215] width 80 height 11
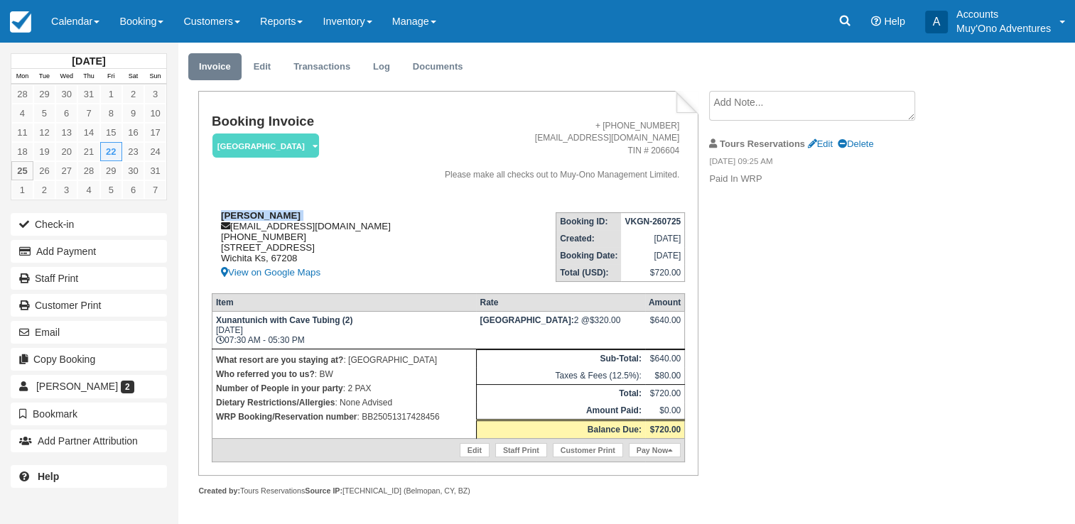
click at [256, 210] on td "Joshua Thayer jayhawk0311@gmail.com 00 1 316-655-0099 833 N Ridgewood Dr Wichit…" at bounding box center [312, 241] width 200 height 81
copy div "Joshua Thayer"
click at [384, 423] on p "WRP Booking/Reservation number : BB25051317428456" at bounding box center [344, 417] width 257 height 14
copy p "BB25051317428456"
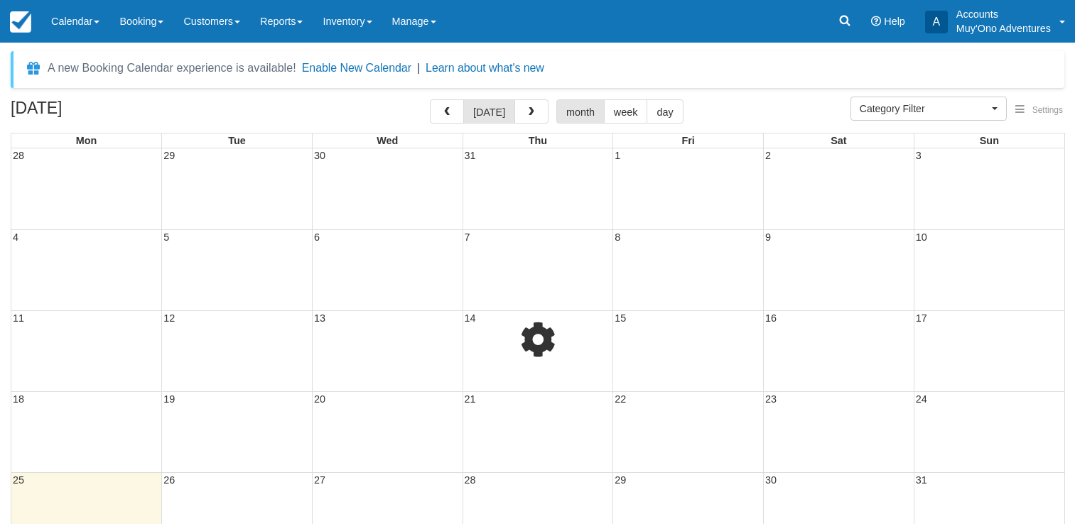
select select
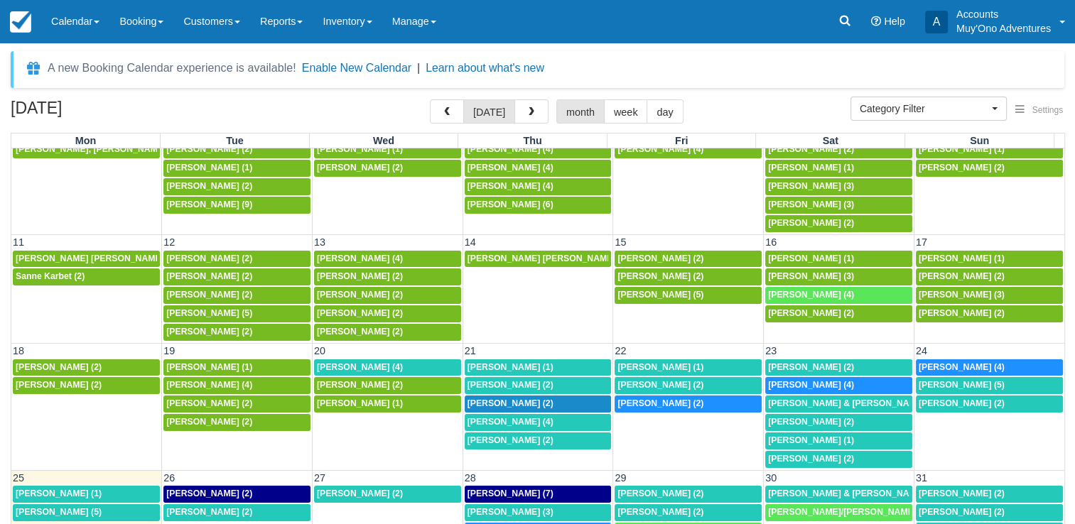
scroll to position [227, 0]
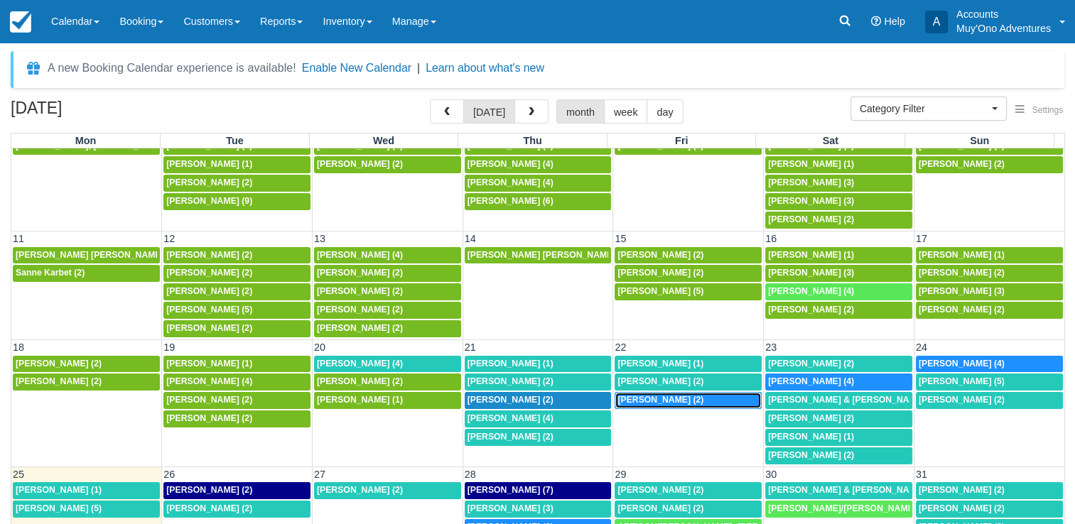
click at [674, 395] on span "[PERSON_NAME] (2)" at bounding box center [661, 400] width 86 height 10
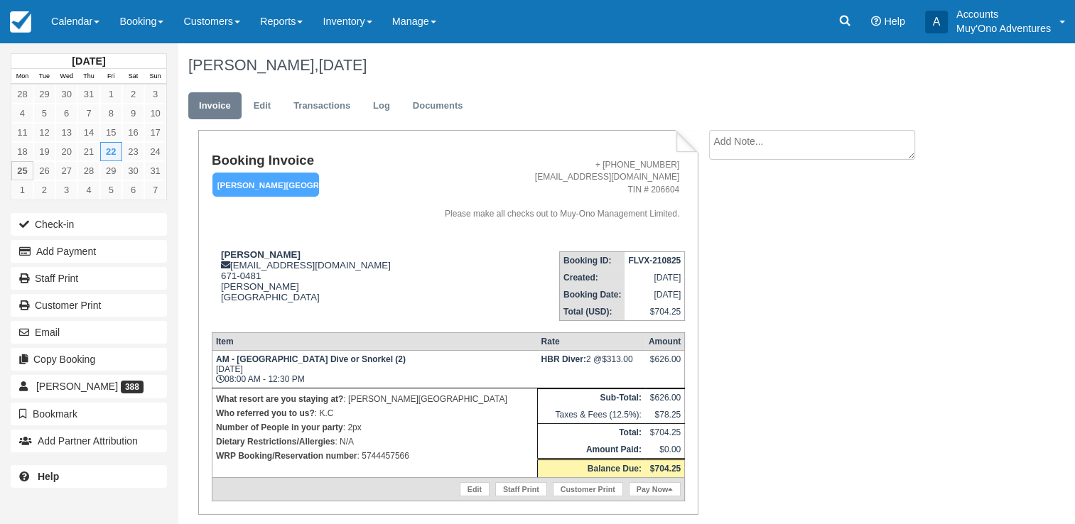
click at [650, 259] on strong "FLVX-210825" at bounding box center [654, 261] width 53 height 10
click at [383, 458] on p "WRP Booking/Reservation number : 5744457566" at bounding box center [375, 456] width 318 height 14
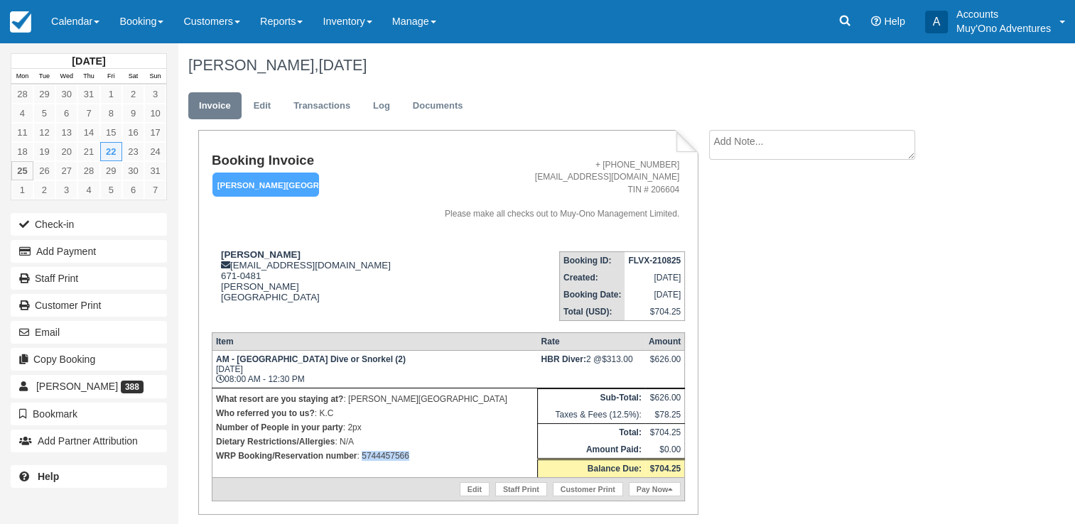
copy p "5744457566"
click at [657, 259] on strong "FLVX-210825" at bounding box center [654, 261] width 53 height 10
drag, startPoint x: 657, startPoint y: 259, endPoint x: 637, endPoint y: 257, distance: 19.9
click at [637, 257] on strong "FLVX-210825" at bounding box center [654, 261] width 53 height 10
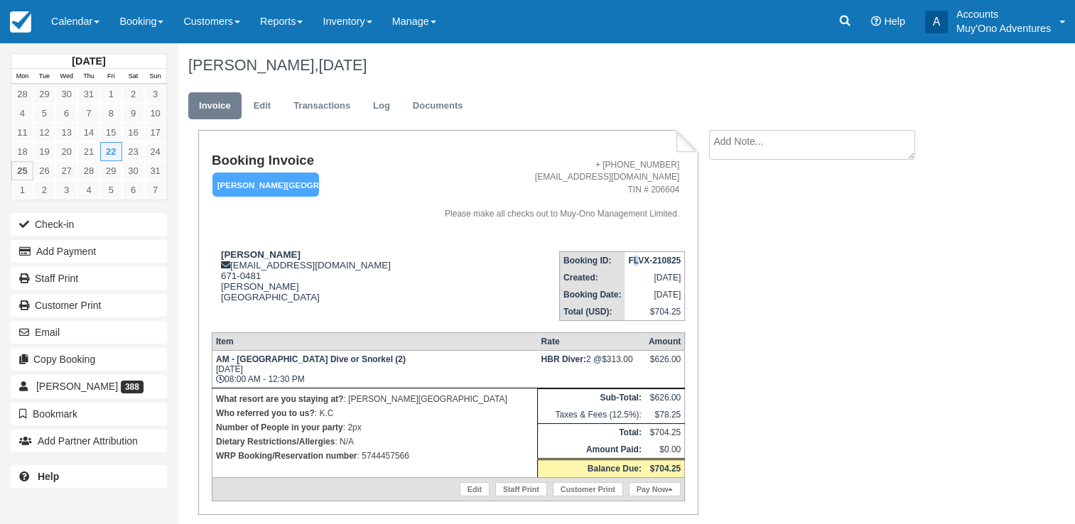
click at [637, 257] on strong "FLVX-210825" at bounding box center [654, 261] width 53 height 10
copy tbody "FLVX-210825"
drag, startPoint x: 220, startPoint y: 254, endPoint x: 287, endPoint y: 253, distance: 67.5
click at [287, 253] on div "David Simckes frontdesk@hopkinsbaybelize.com 671-0481 Hopkins Belize View on Go…" at bounding box center [312, 284] width 200 height 71
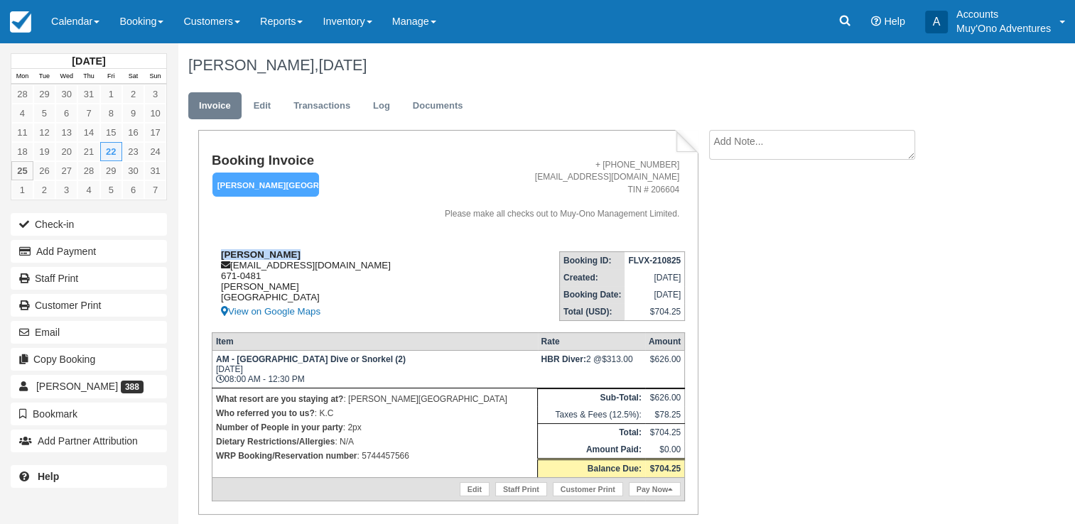
copy strong "David Simckes"
drag, startPoint x: 240, startPoint y: 364, endPoint x: 284, endPoint y: 367, distance: 43.4
click at [284, 365] on strong "AM - Belize Barrier Reef Dive or Snorkel (2)" at bounding box center [311, 360] width 190 height 10
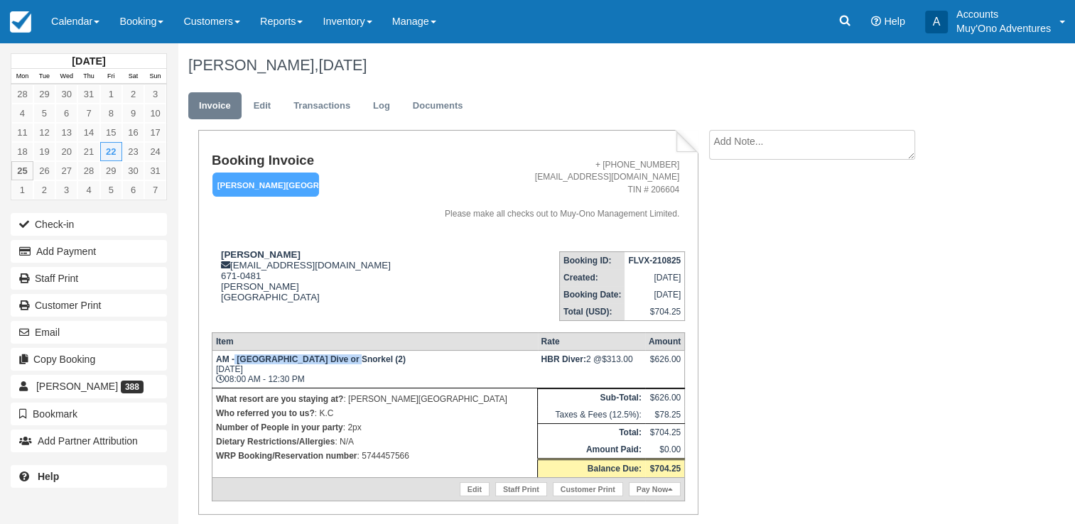
drag, startPoint x: 284, startPoint y: 367, endPoint x: 341, endPoint y: 360, distance: 58.0
click at [341, 360] on strong "AM - Belize Barrier Reef Dive or Snorkel (2)" at bounding box center [311, 360] width 190 height 10
click at [333, 363] on strong "AM - Belize Barrier Reef Dive or Snorkel (2)" at bounding box center [311, 360] width 190 height 10
drag, startPoint x: 240, startPoint y: 360, endPoint x: 272, endPoint y: 358, distance: 32.0
click at [272, 358] on strong "AM - Belize Barrier Reef Dive or Snorkel (2)" at bounding box center [311, 360] width 190 height 10
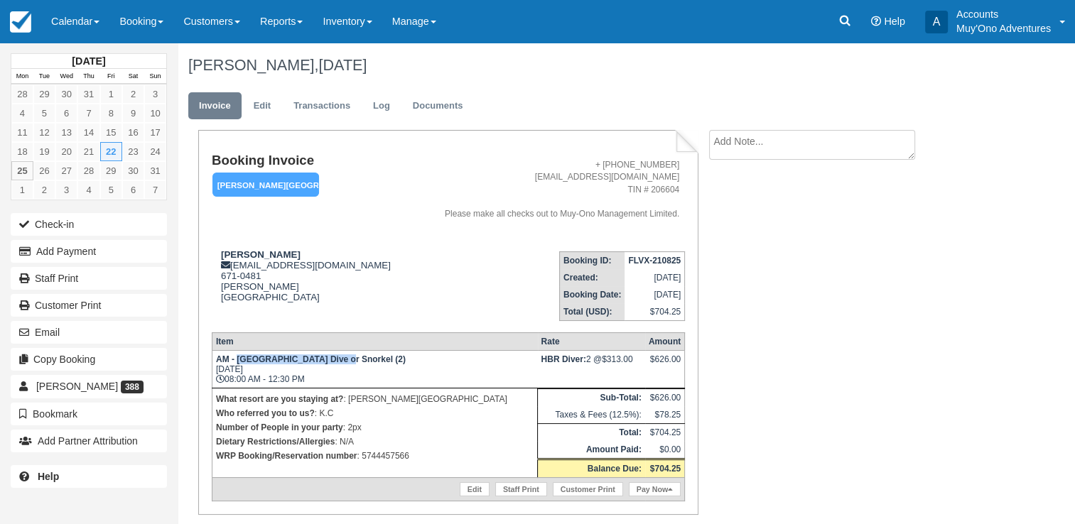
drag, startPoint x: 272, startPoint y: 358, endPoint x: 332, endPoint y: 365, distance: 60.1
click at [332, 365] on strong "AM - Belize Barrier Reef Dive or Snorkel (2)" at bounding box center [311, 360] width 190 height 10
copy strong "Belize Barrier Reef Dive"
click at [386, 462] on p "WRP Booking/Reservation number : 5744457566" at bounding box center [375, 456] width 318 height 14
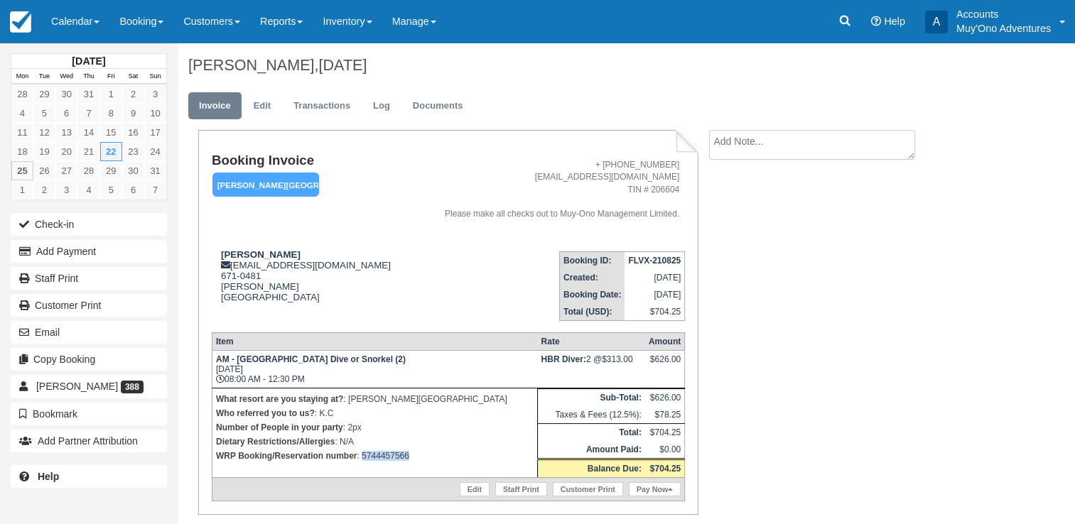
copy p "5744457566"
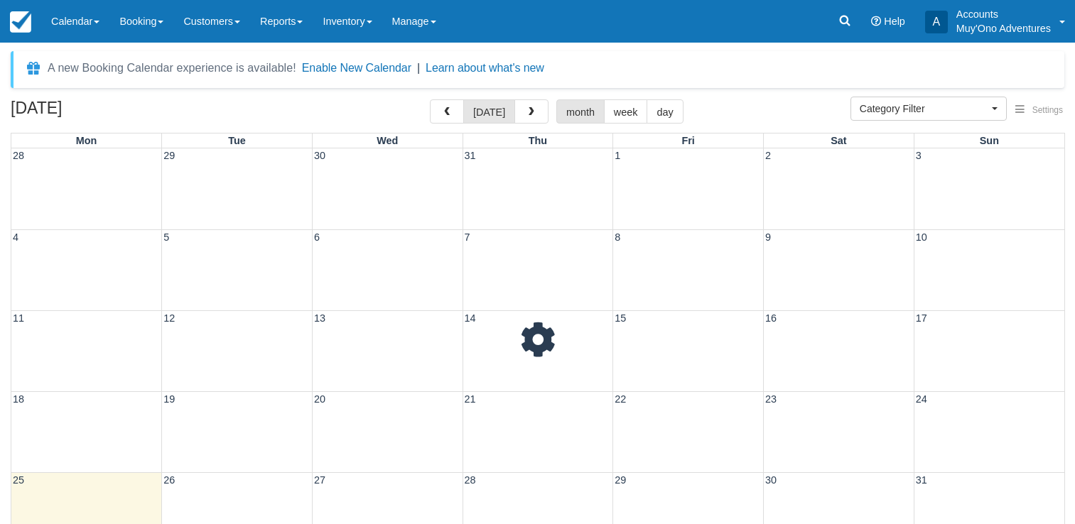
select select
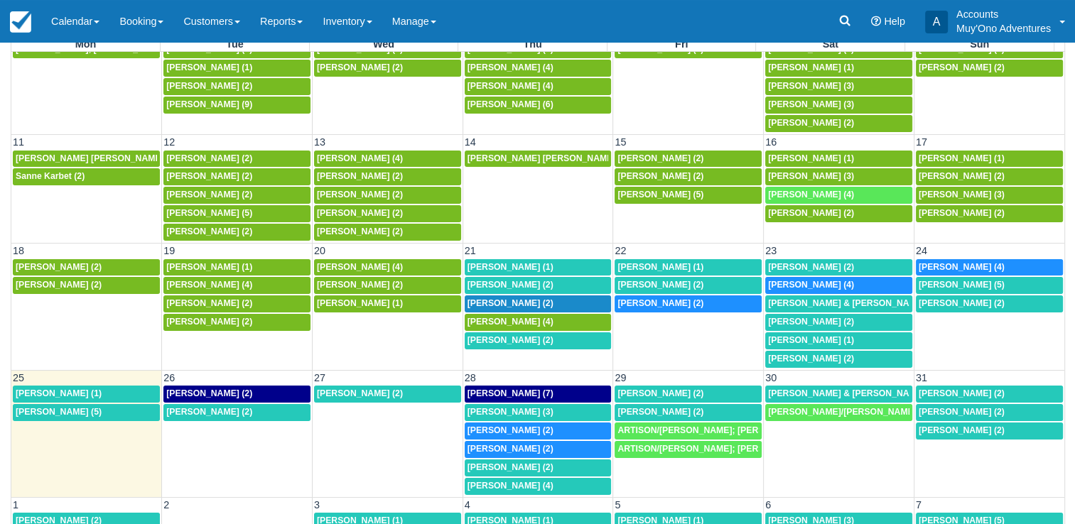
scroll to position [99, 0]
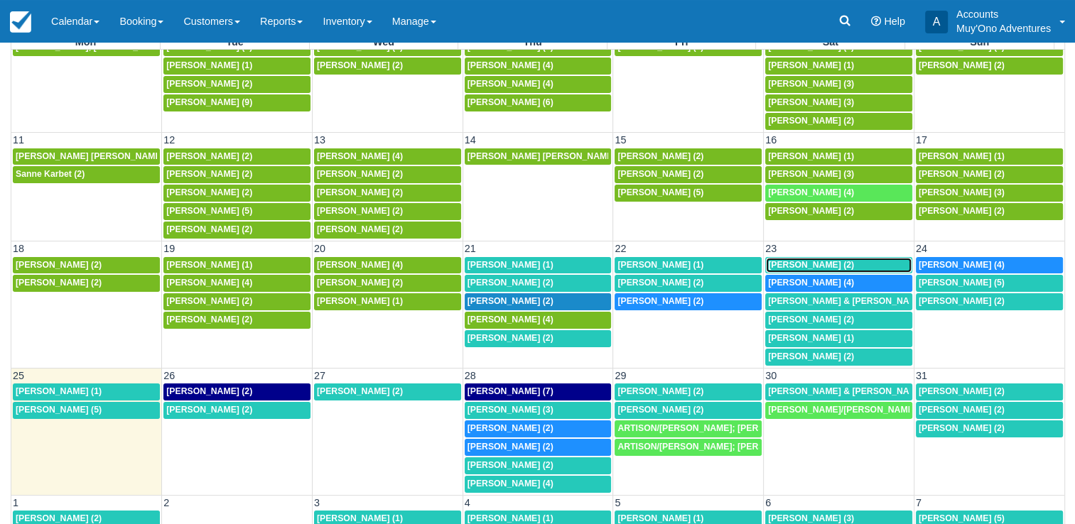
click at [817, 262] on span "[PERSON_NAME] (2)" at bounding box center [811, 265] width 86 height 10
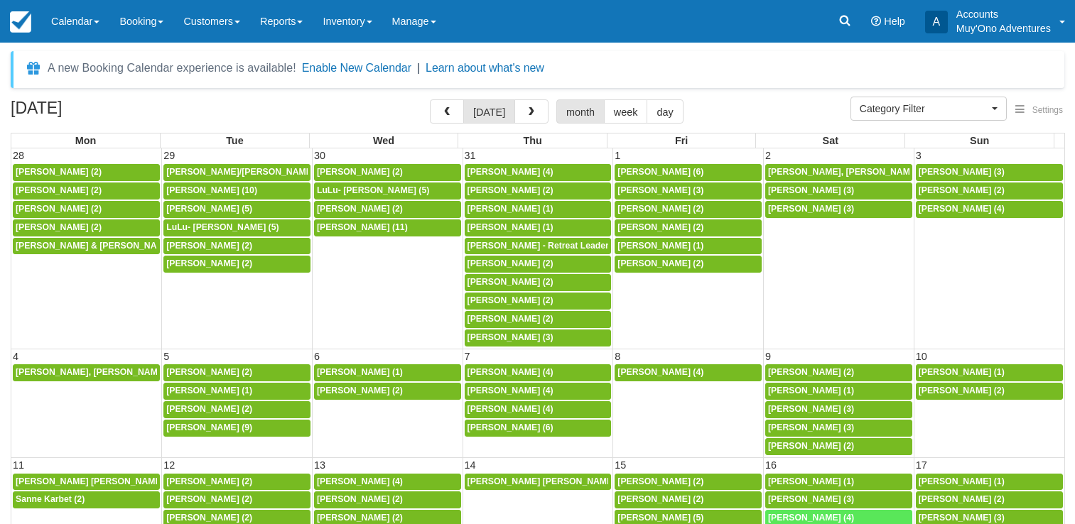
select select
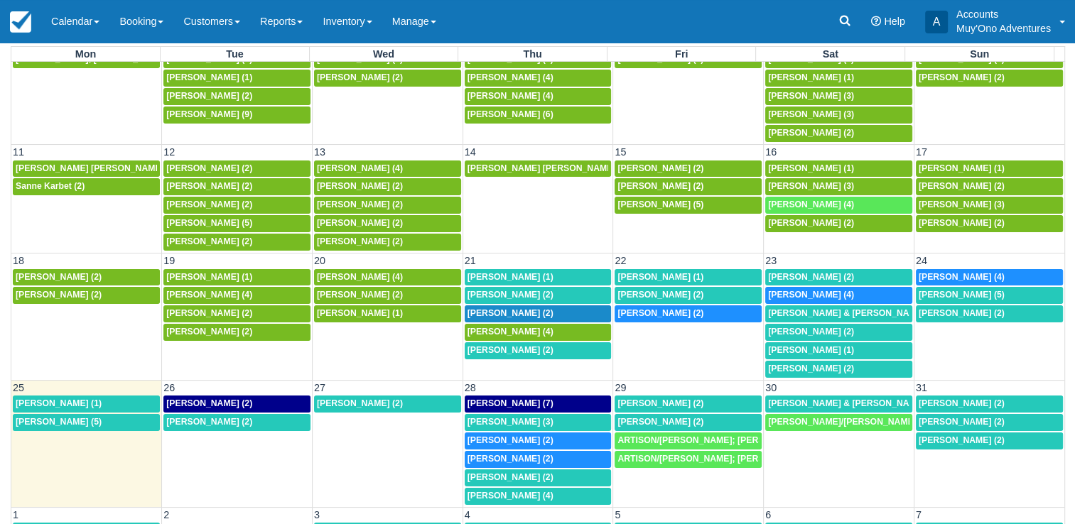
scroll to position [88, 0]
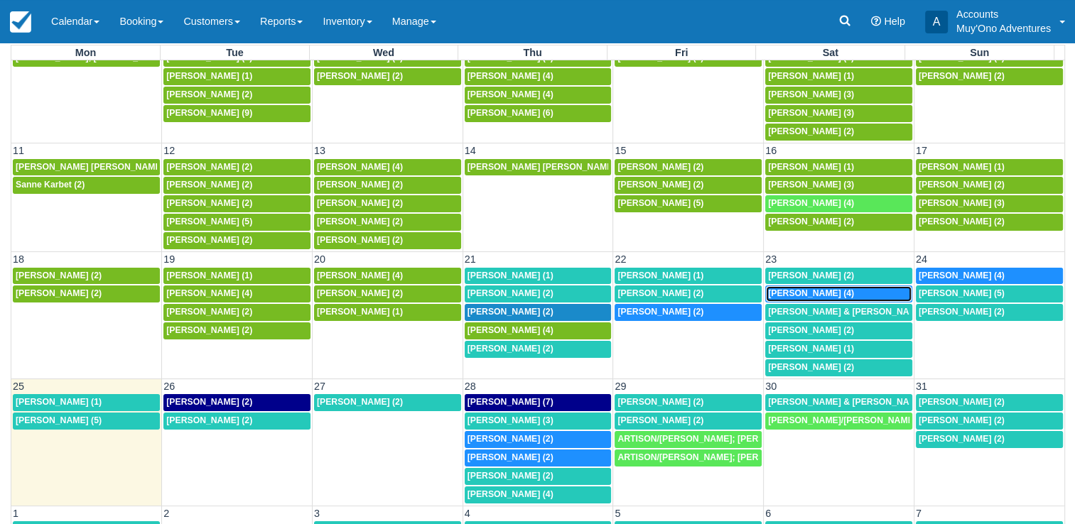
click at [795, 289] on span "[PERSON_NAME] (4)" at bounding box center [811, 294] width 86 height 10
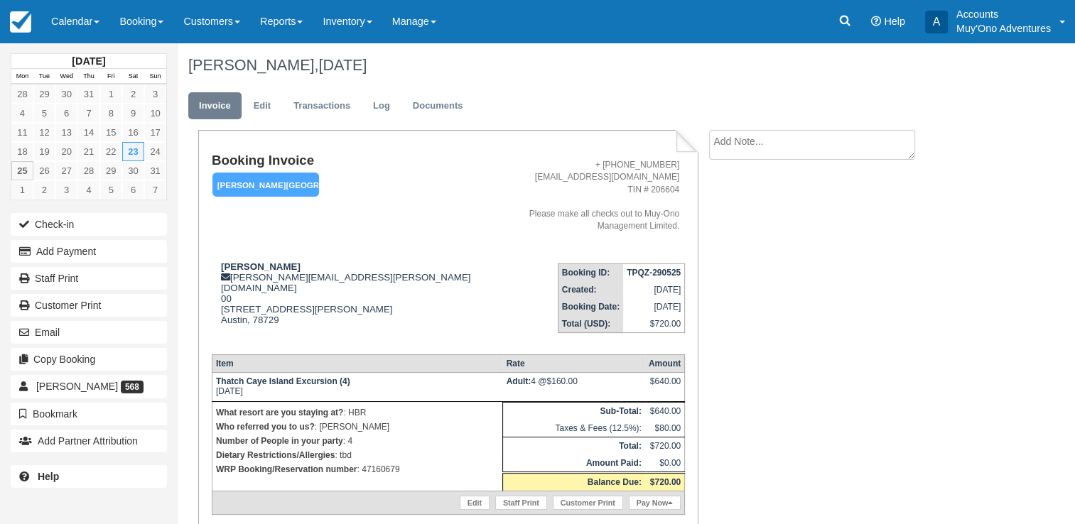
click at [384, 463] on p "WRP Booking/Reservation number : 47160679" at bounding box center [357, 470] width 283 height 14
copy p "47160679"
click at [654, 268] on strong "TPQZ-290525" at bounding box center [654, 273] width 54 height 10
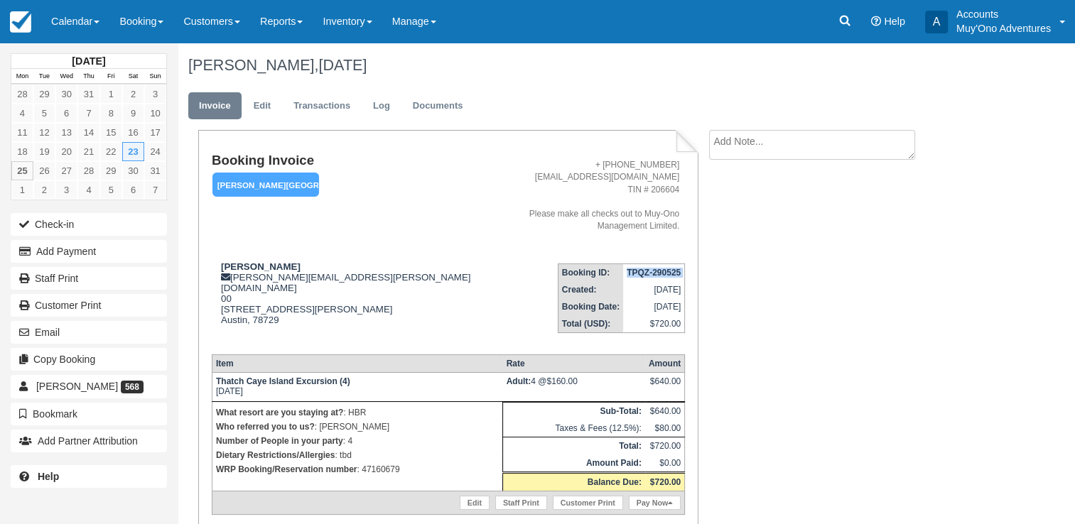
click at [654, 268] on strong "TPQZ-290525" at bounding box center [654, 273] width 54 height 10
copy tbody "TPQZ-290525"
drag, startPoint x: 223, startPoint y: 256, endPoint x: 287, endPoint y: 252, distance: 64.1
click at [287, 262] on div "Jim Bulgier michelle.hopkins@muy-ono.com 00 7708 San Felipe Blvd #54 Austin, 78…" at bounding box center [346, 303] width 269 height 82
copy strong "Jim Bulgier"
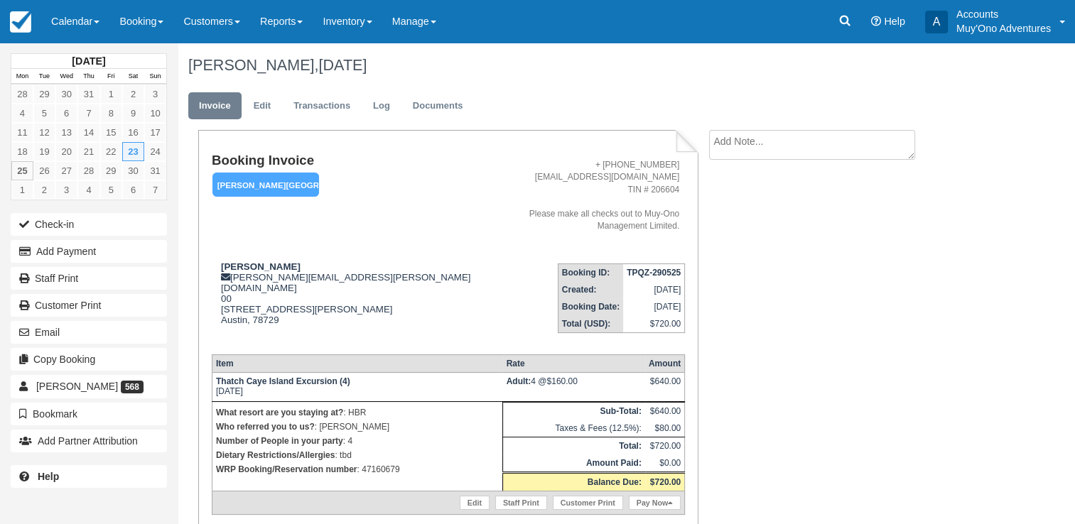
click at [376, 463] on p "WRP Booking/Reservation number : 47160679" at bounding box center [357, 470] width 283 height 14
copy p "47160679"
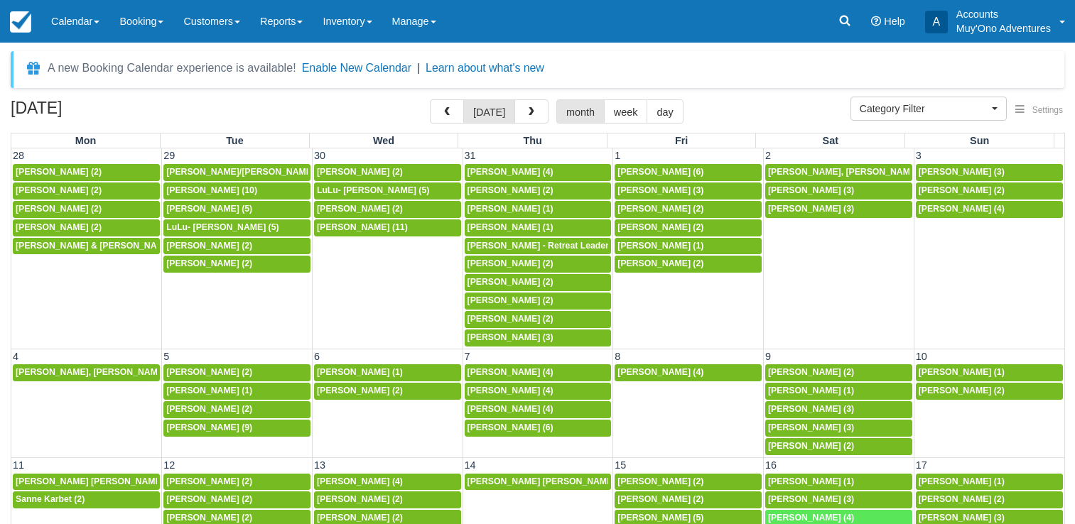
select select
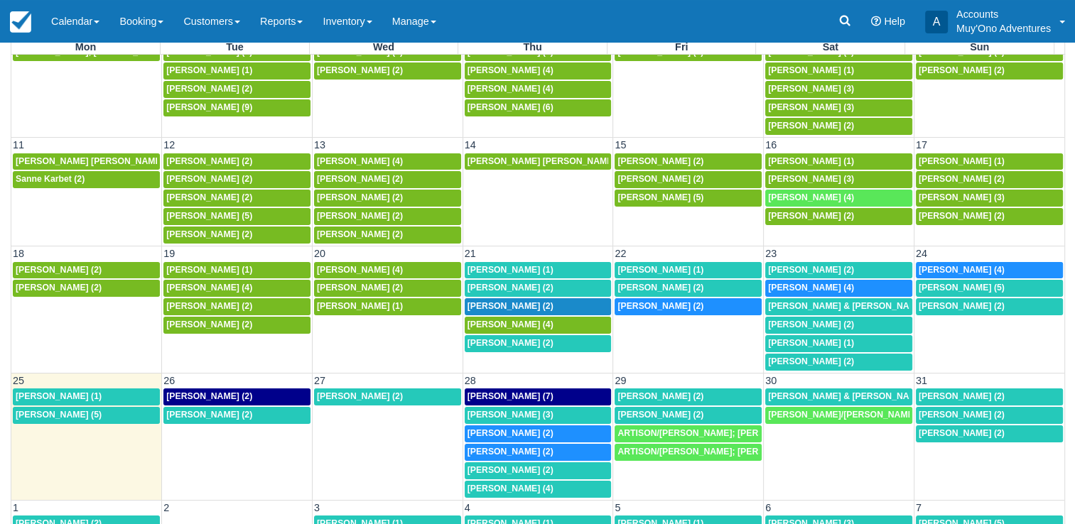
scroll to position [96, 0]
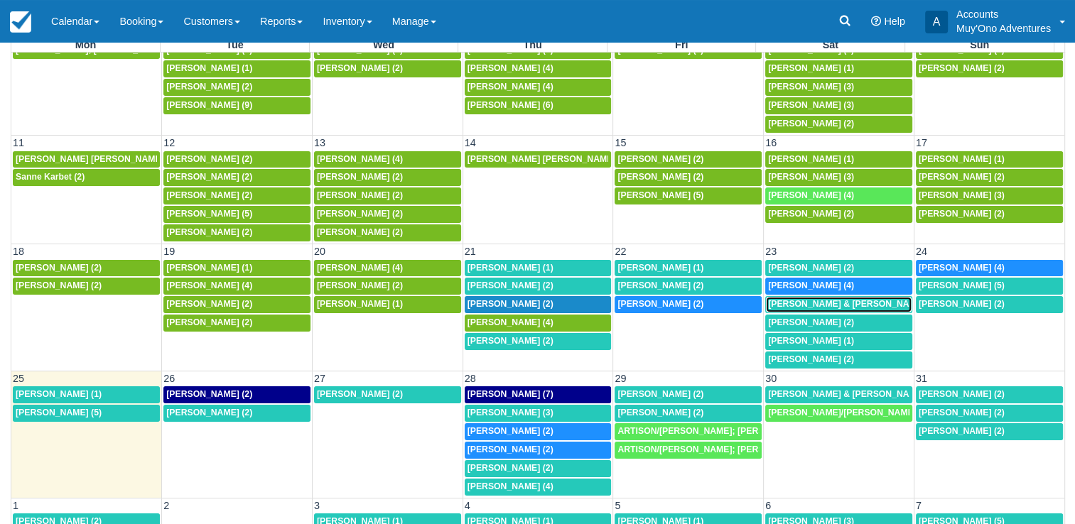
click at [798, 301] on span "[PERSON_NAME] & [PERSON_NAME] (3)" at bounding box center [853, 304] width 170 height 10
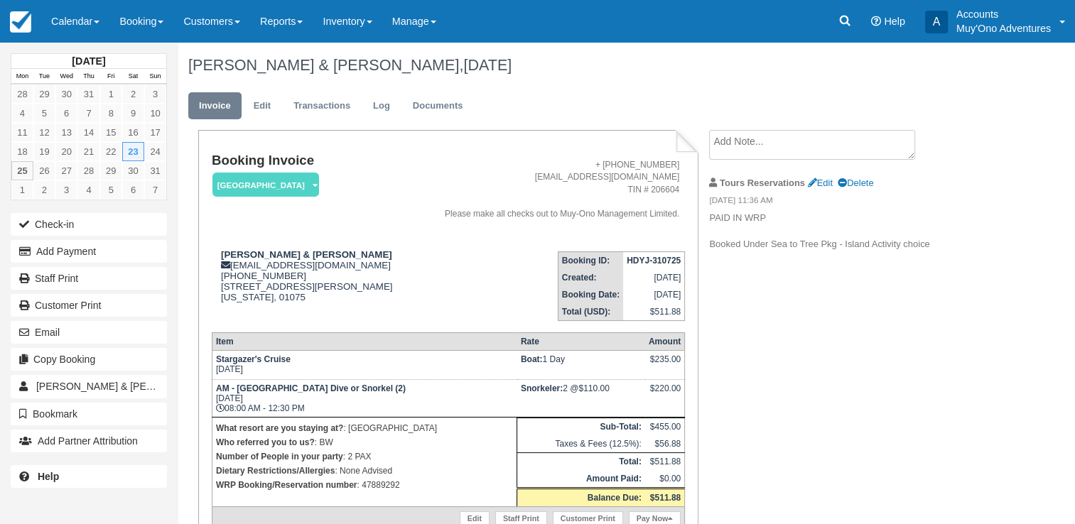
scroll to position [54, 0]
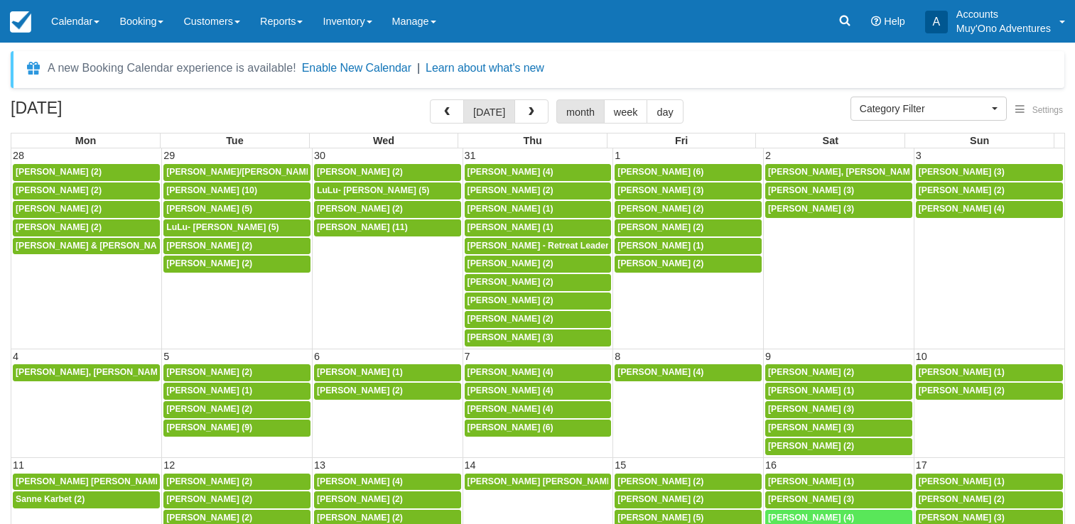
select select
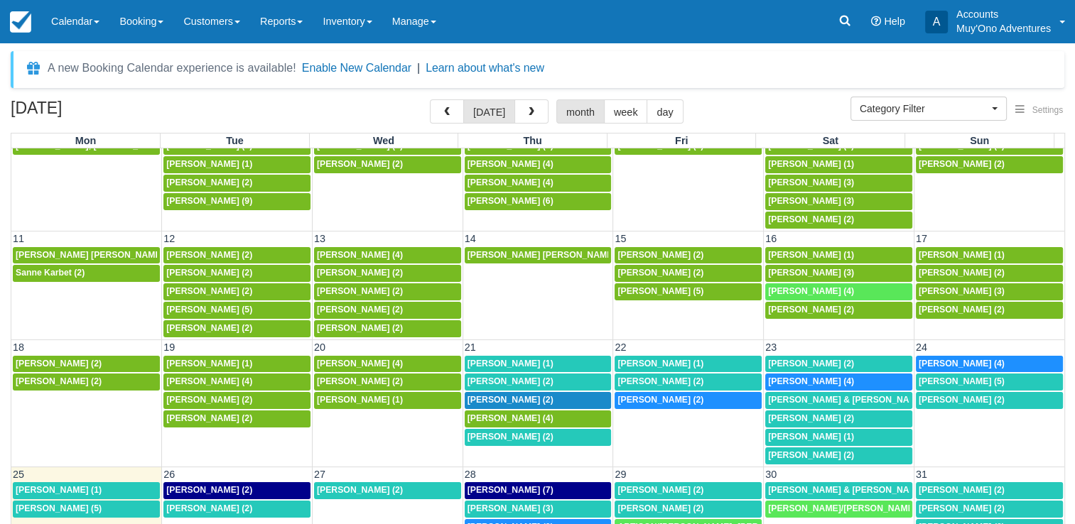
scroll to position [226, 0]
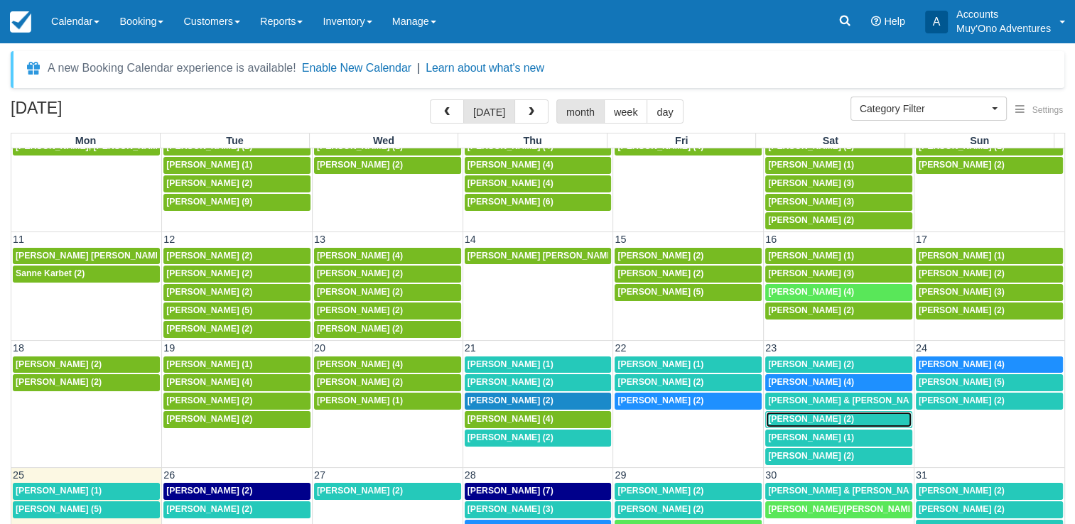
click at [836, 414] on div "8a Joshua Thayer (2)" at bounding box center [838, 419] width 141 height 11
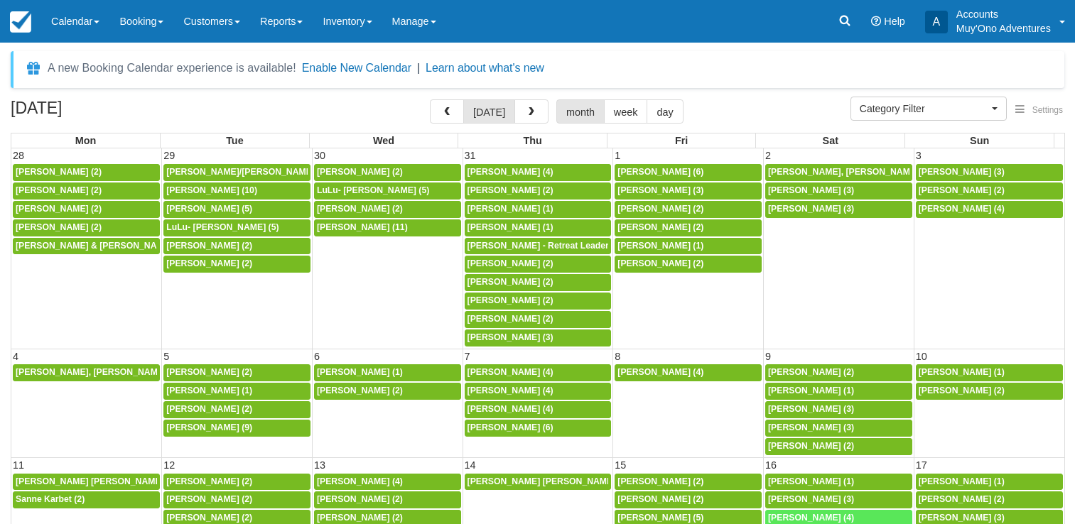
select select
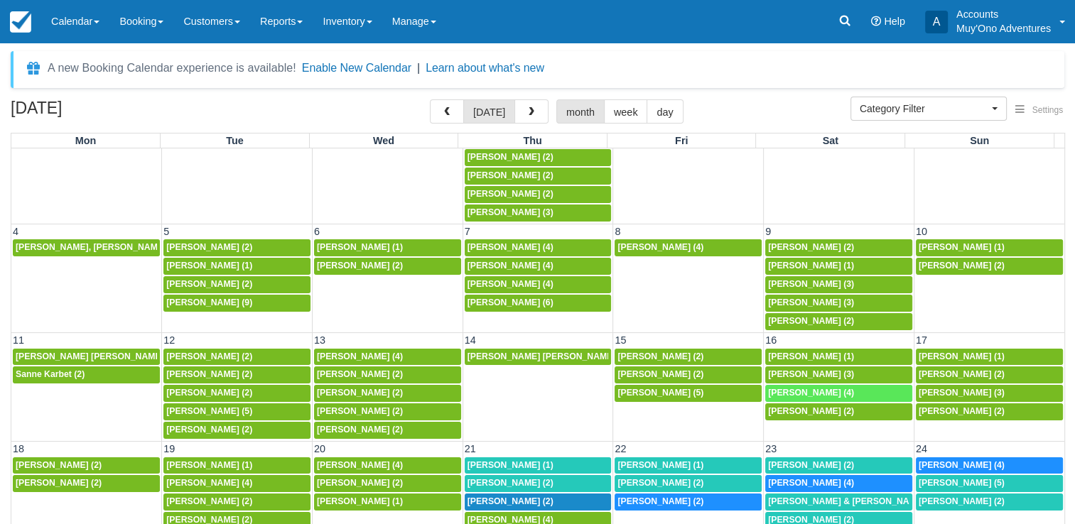
scroll to position [227, 0]
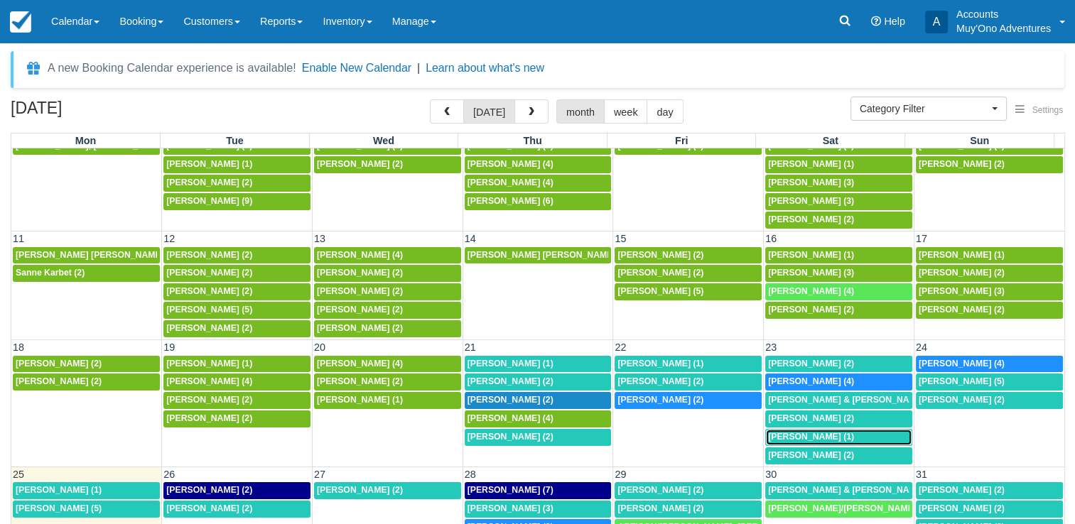
click at [816, 432] on span "[PERSON_NAME] (1)" at bounding box center [811, 437] width 86 height 10
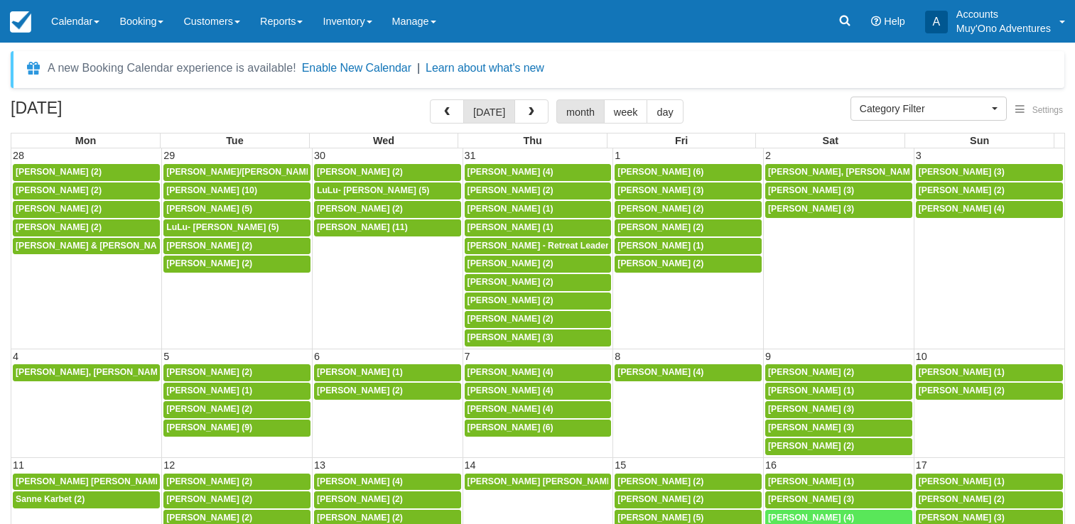
select select
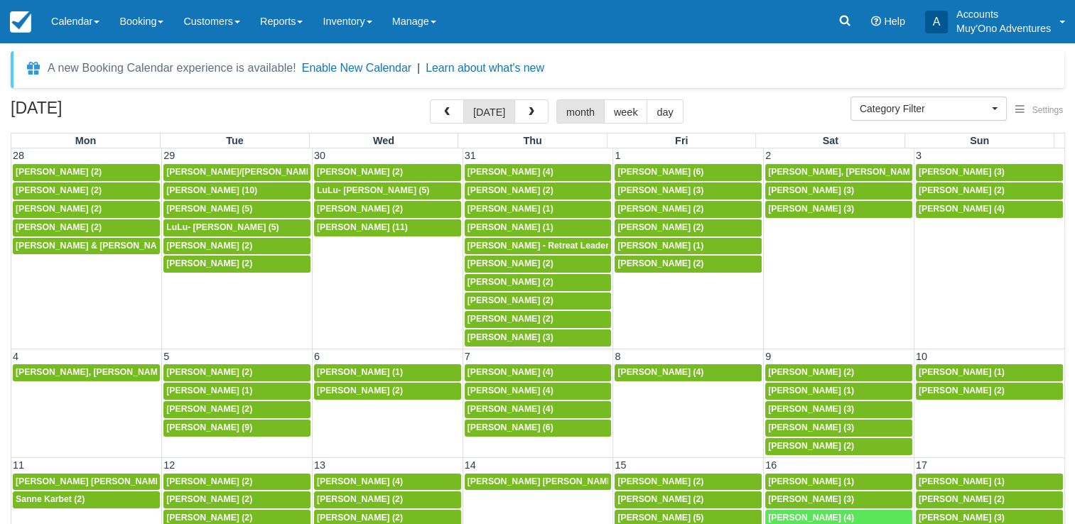
scroll to position [227, 0]
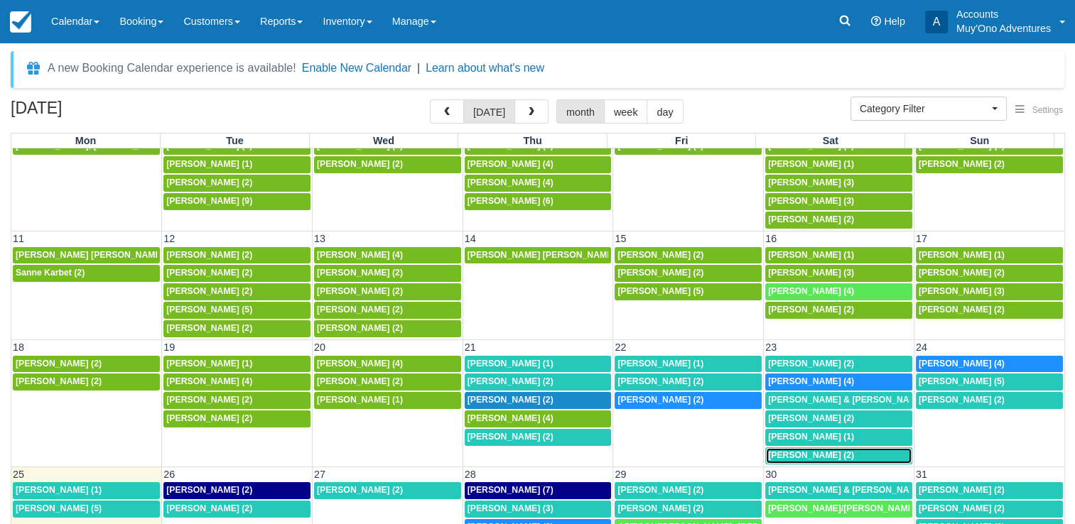
click at [780, 451] on span "[PERSON_NAME] (2)" at bounding box center [811, 456] width 86 height 10
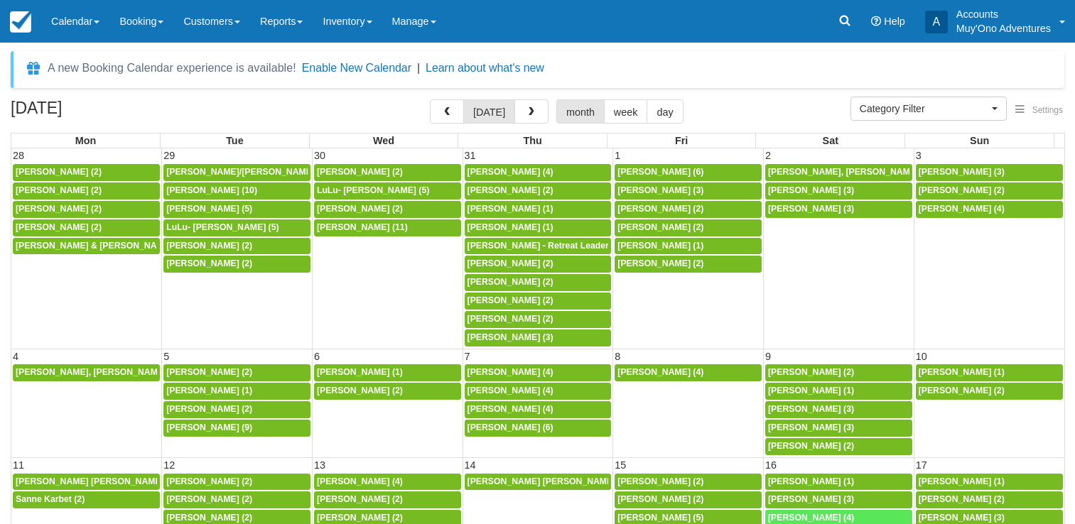
select select
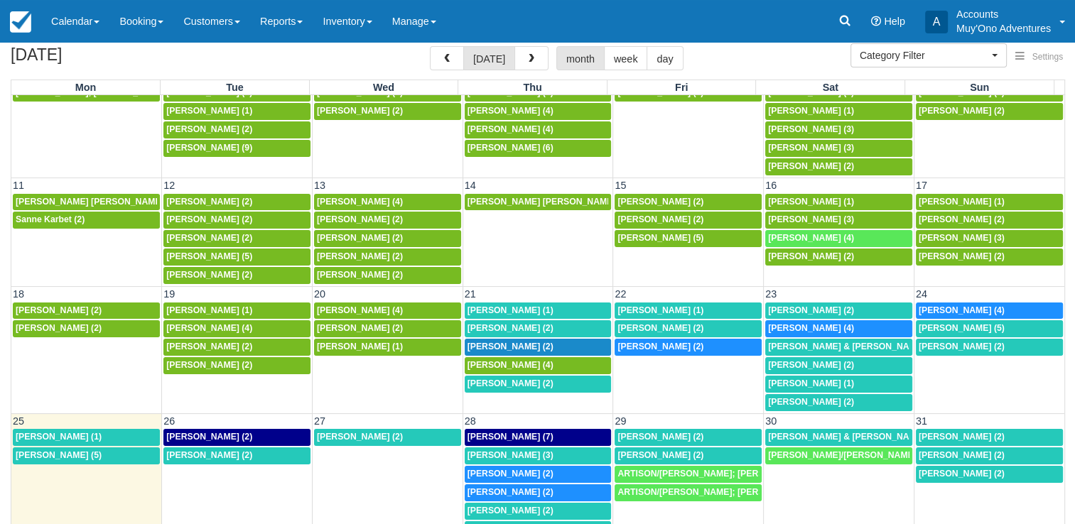
scroll to position [57, 0]
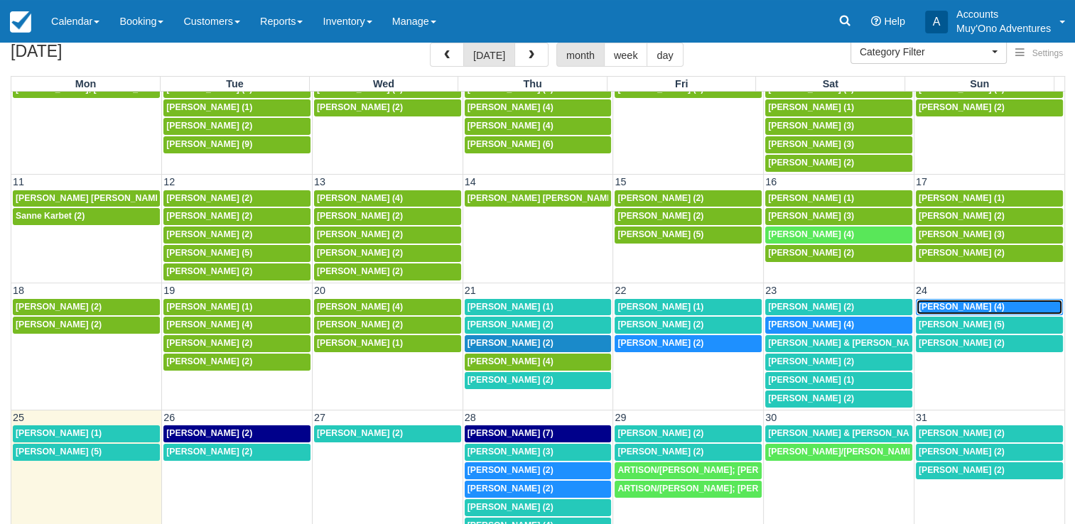
click at [1001, 302] on div "Jim Bulgier (4)" at bounding box center [989, 307] width 141 height 11
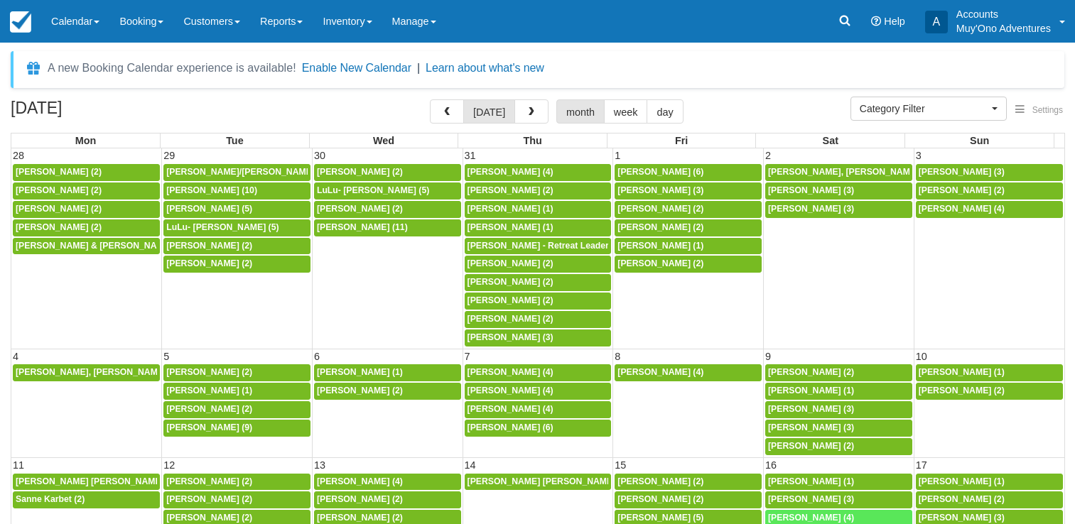
select select
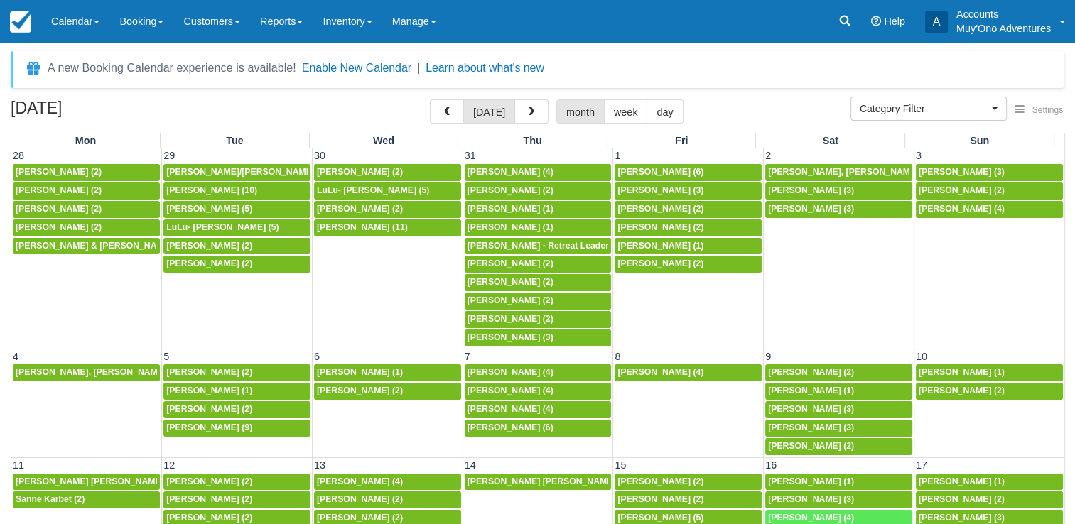
scroll to position [227, 0]
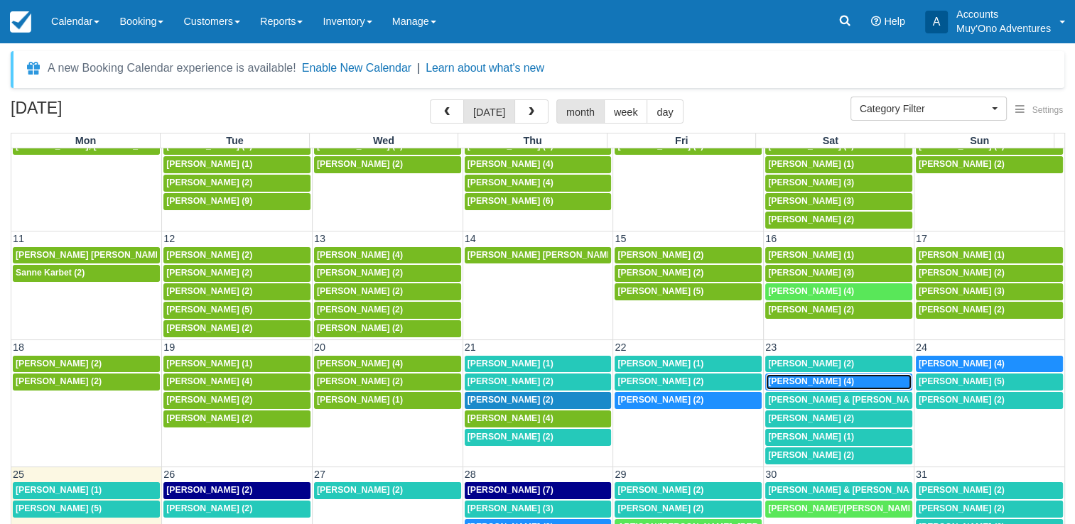
click at [810, 377] on span "[PERSON_NAME] (4)" at bounding box center [811, 382] width 86 height 10
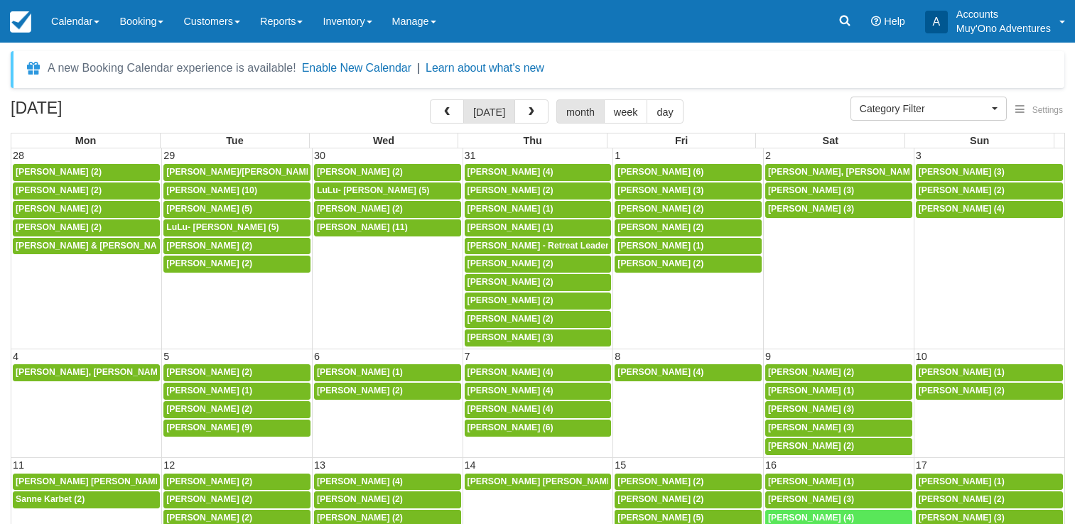
select select
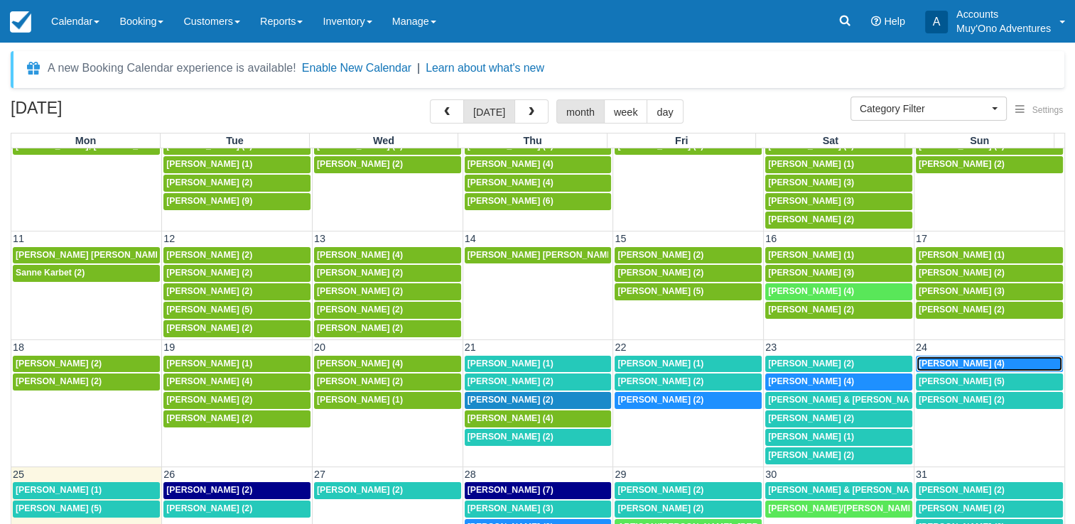
click at [946, 359] on span "[PERSON_NAME] (4)" at bounding box center [962, 364] width 86 height 10
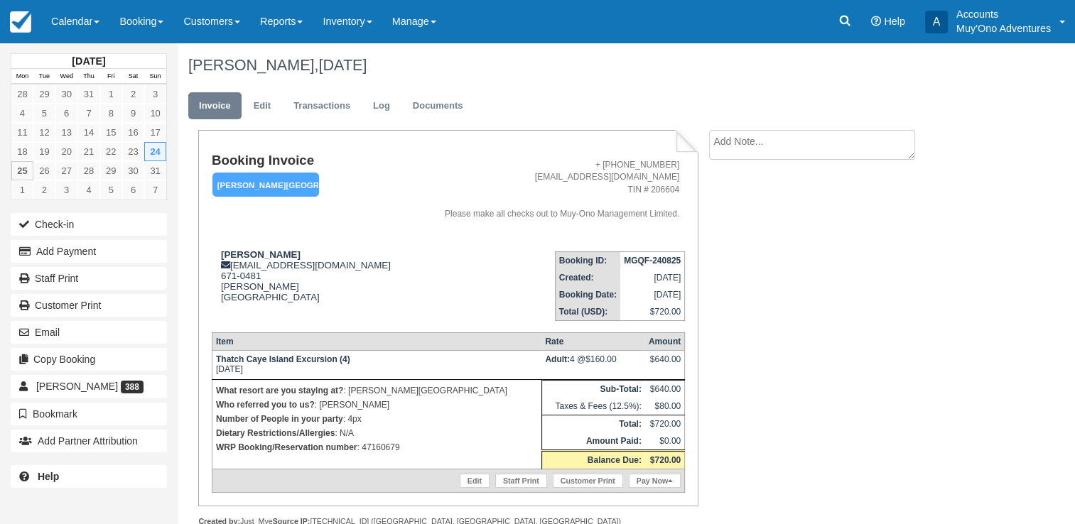
click at [381, 448] on p "WRP Booking/Reservation number : 47160679" at bounding box center [377, 448] width 322 height 14
copy p "47160679"
drag, startPoint x: 31, startPoint y: 350, endPoint x: -642, endPoint y: 197, distance: 690.9
click at [0, 197] on html "Menu Calendar Customer Inventory Month Week Day Booking Daily Manifest Daily Li…" at bounding box center [537, 262] width 1075 height 524
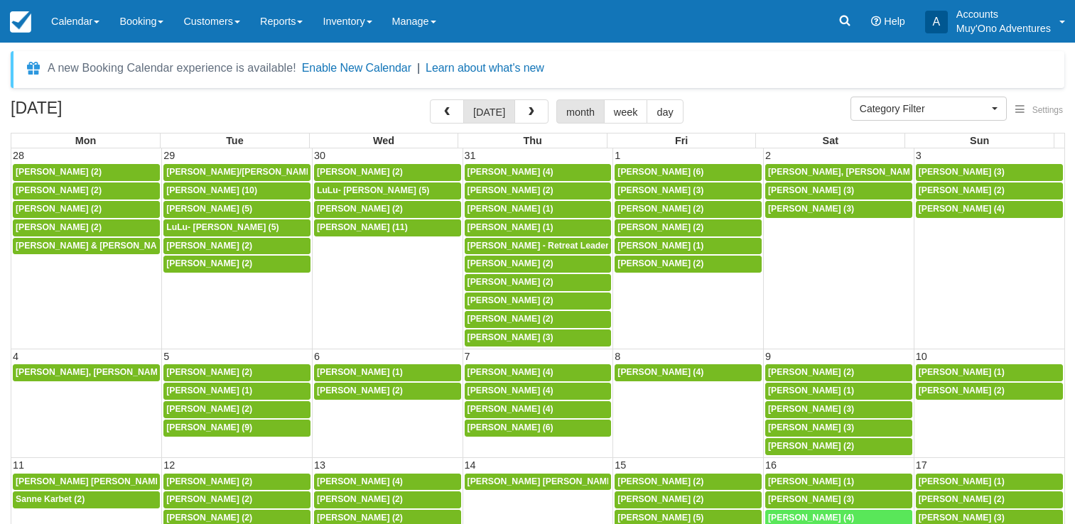
select select
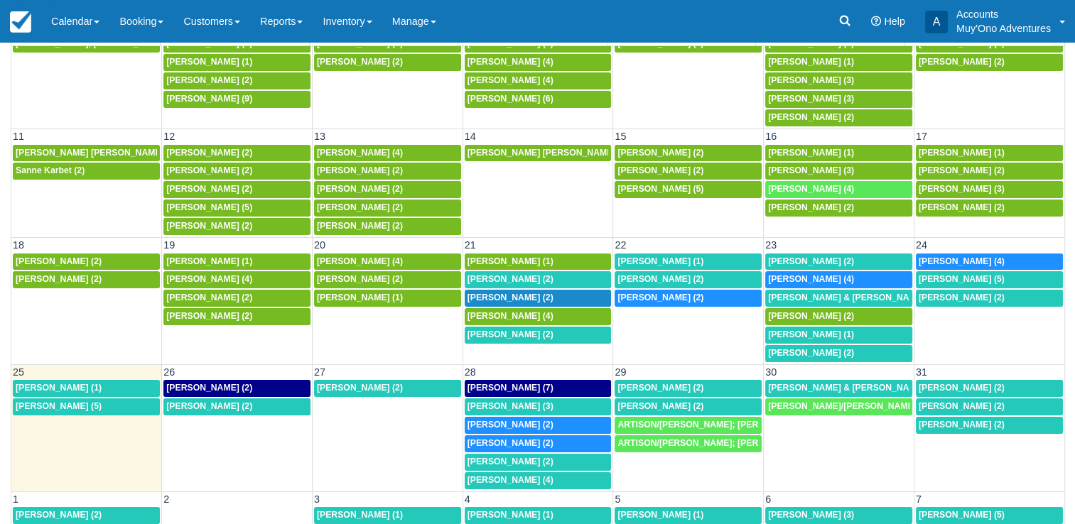
scroll to position [116, 0]
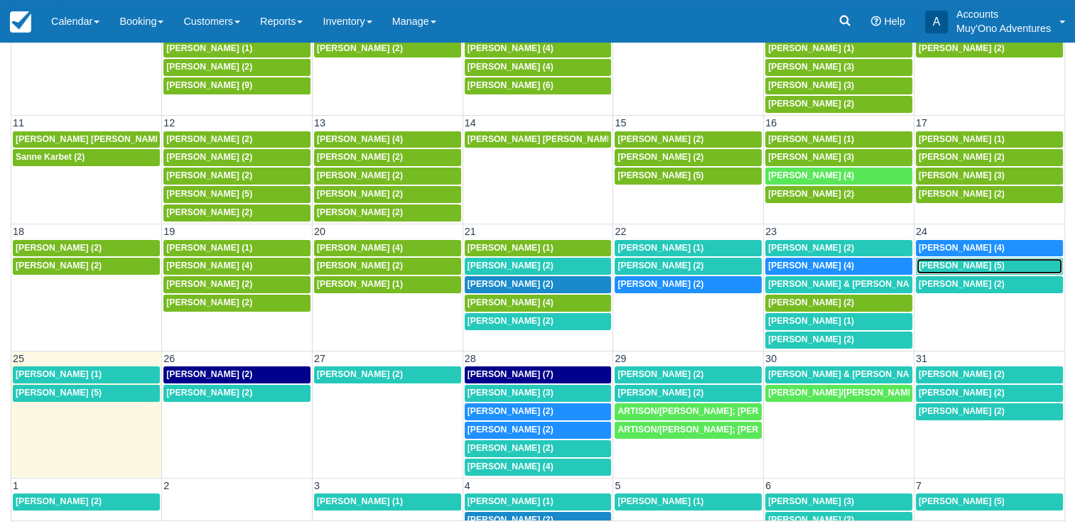
click at [949, 261] on span "[PERSON_NAME] (5)" at bounding box center [962, 266] width 86 height 10
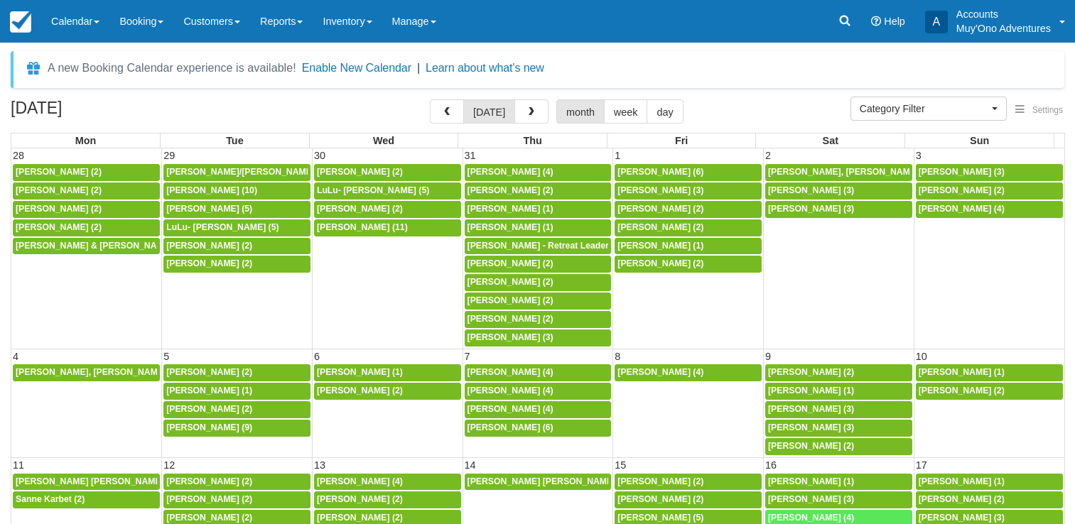
select select
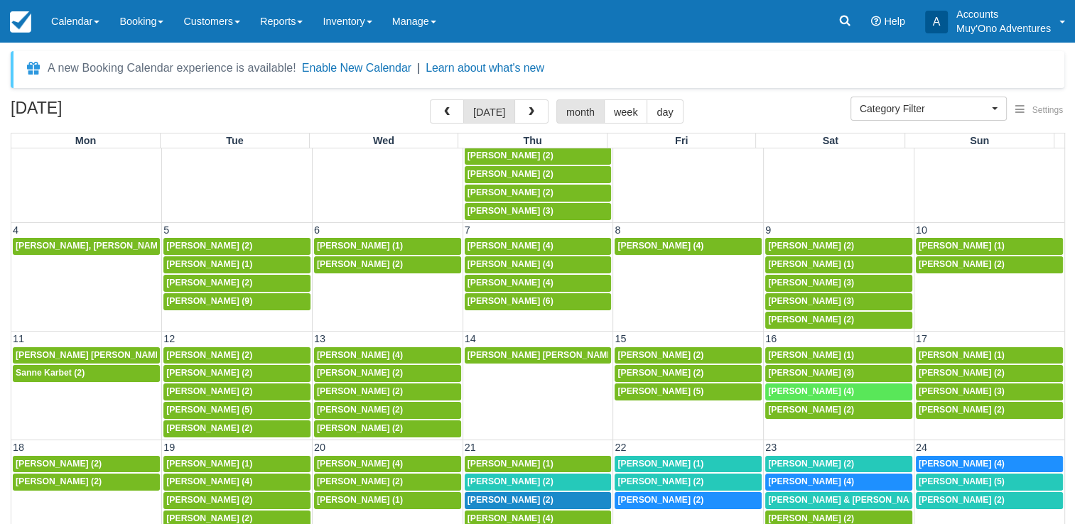
scroll to position [128, 0]
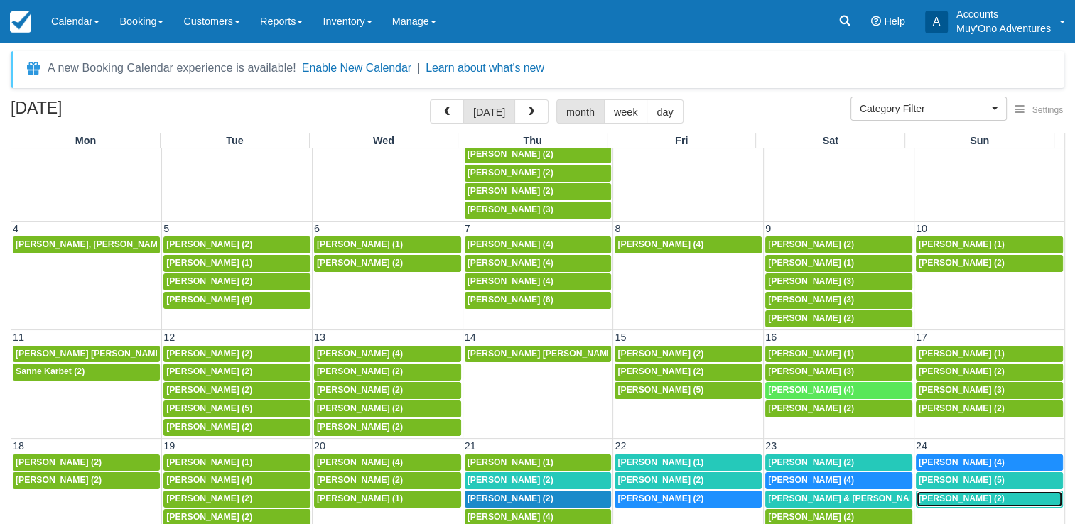
click at [944, 494] on span "[PERSON_NAME] (2)" at bounding box center [962, 499] width 86 height 10
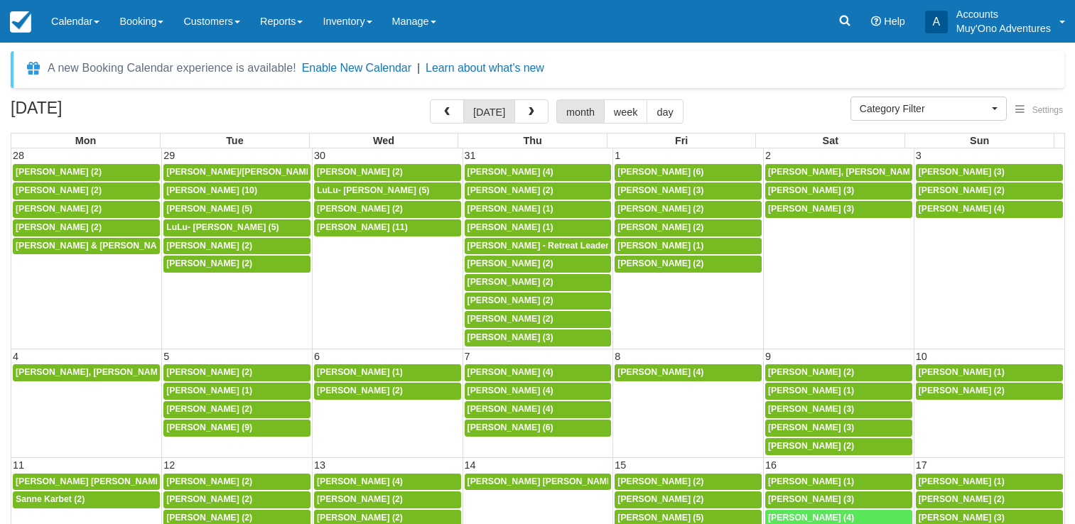
select select
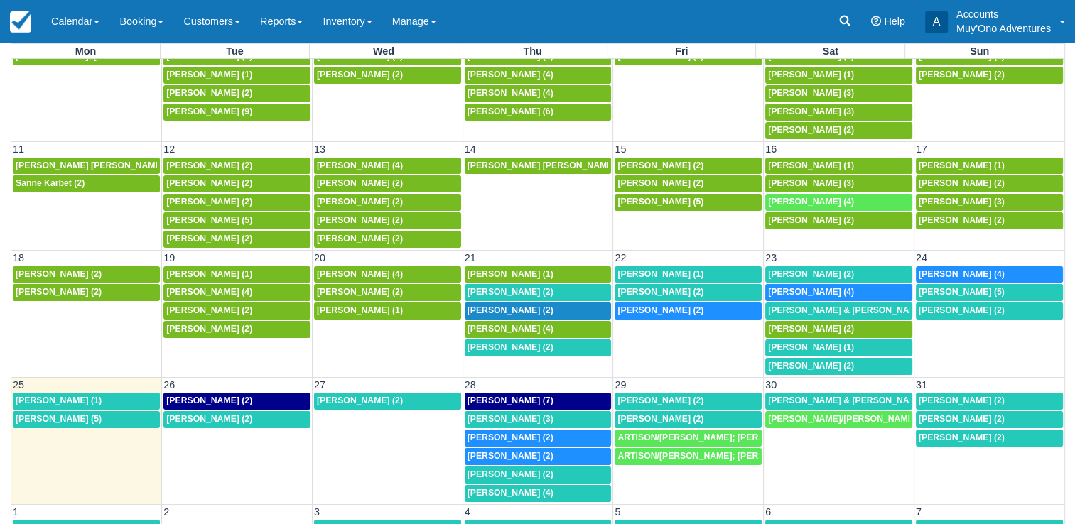
scroll to position [114, 0]
